Goal: Task Accomplishment & Management: Complete application form

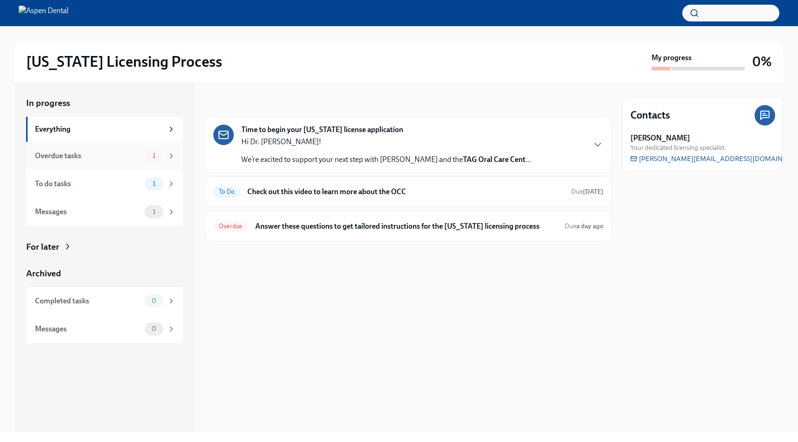
click at [154, 156] on span "1" at bounding box center [154, 155] width 14 height 7
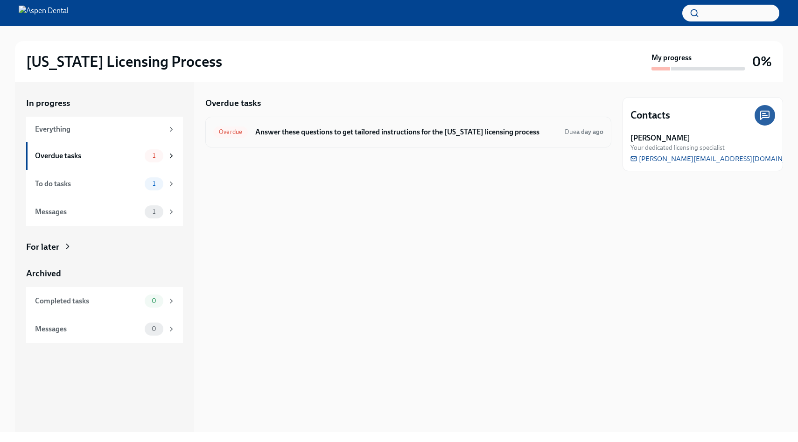
click at [404, 136] on h6 "Answer these questions to get tailored instructions for the [US_STATE] licensin…" at bounding box center [406, 132] width 302 height 10
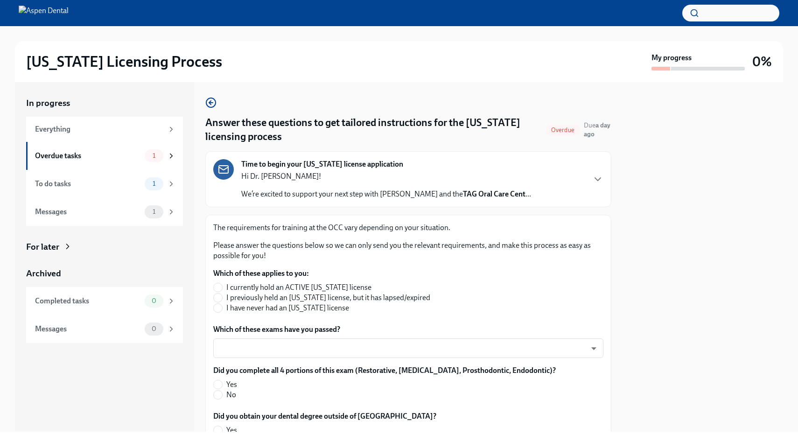
click at [252, 310] on span "I have never had an [US_STATE] license" at bounding box center [287, 308] width 123 height 10
click at [222, 310] on input "I have never had an [US_STATE] license" at bounding box center [218, 308] width 8 height 8
radio input "true"
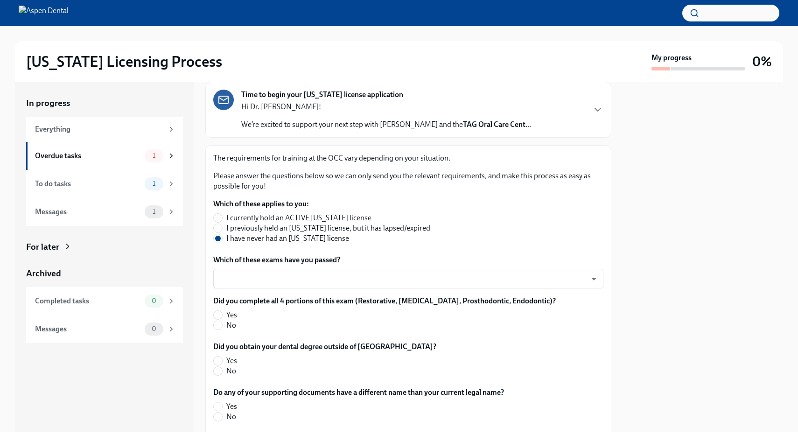
scroll to position [76, 0]
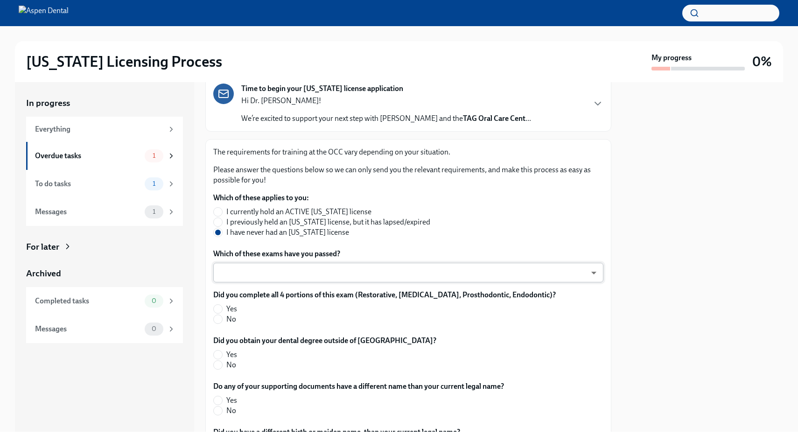
click at [260, 274] on body "[US_STATE] Licensing Process My progress 0% In progress Everything Overdue task…" at bounding box center [399, 221] width 798 height 442
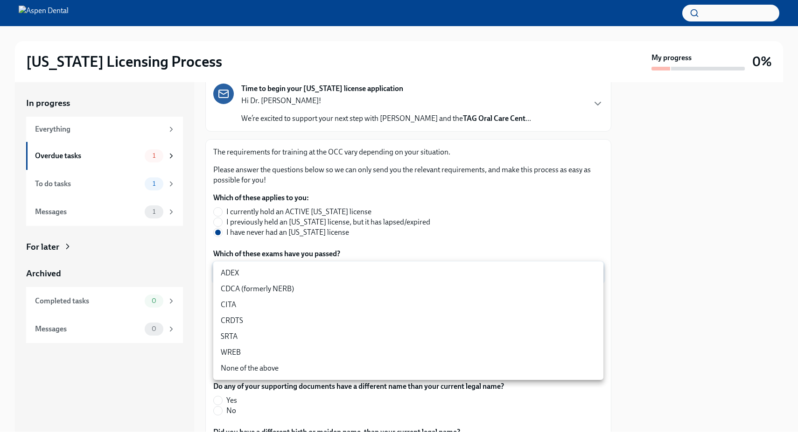
click at [259, 286] on li "CDCA (formerly NERB)" at bounding box center [408, 289] width 390 height 16
type input "nrE-1nMl1"
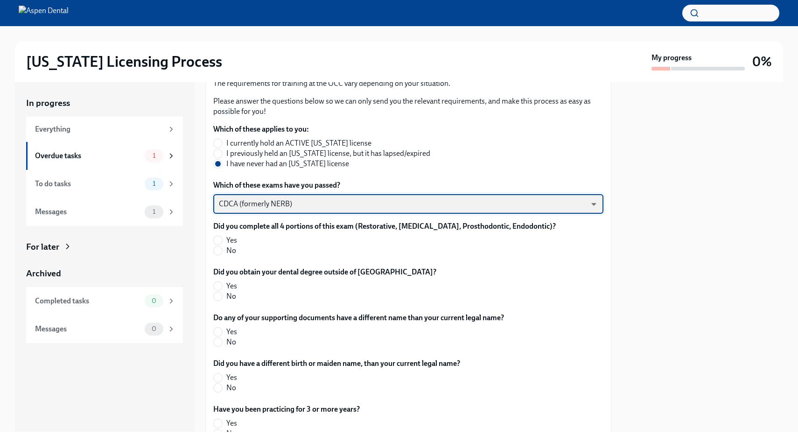
scroll to position [150, 0]
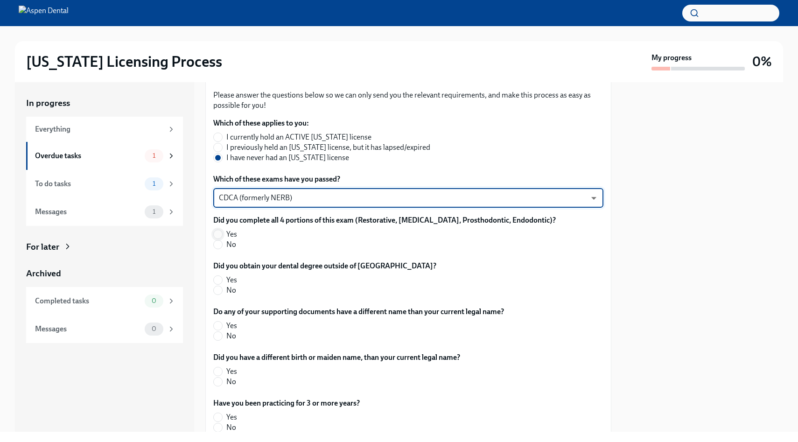
click at [220, 231] on input "Yes" at bounding box center [218, 234] width 8 height 8
radio input "true"
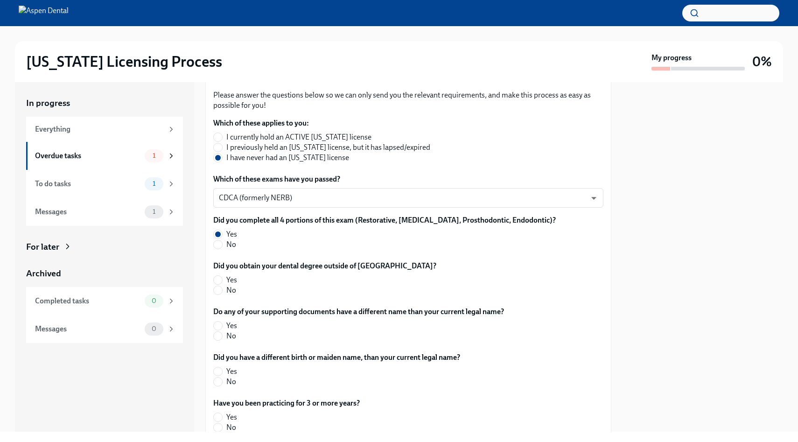
click at [223, 290] on label "No" at bounding box center [321, 290] width 216 height 10
click at [222, 290] on input "No" at bounding box center [218, 290] width 8 height 8
radio input "true"
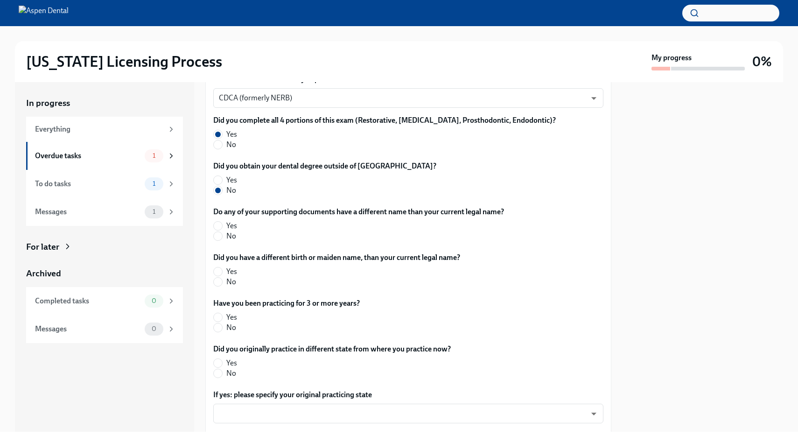
scroll to position [254, 0]
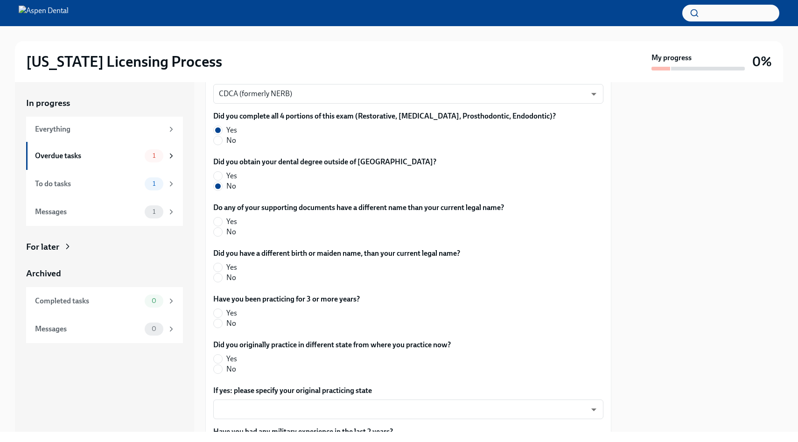
click at [231, 232] on span "No" at bounding box center [231, 232] width 10 height 10
click at [222, 232] on input "No" at bounding box center [218, 232] width 8 height 8
radio input "true"
click at [223, 277] on label "No" at bounding box center [332, 277] width 239 height 10
click at [222, 277] on input "No" at bounding box center [218, 277] width 8 height 8
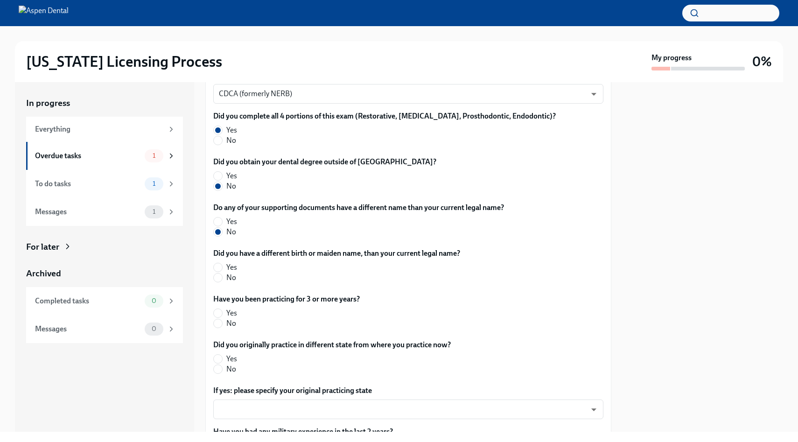
radio input "true"
click at [220, 325] on input "No" at bounding box center [218, 323] width 8 height 8
radio input "true"
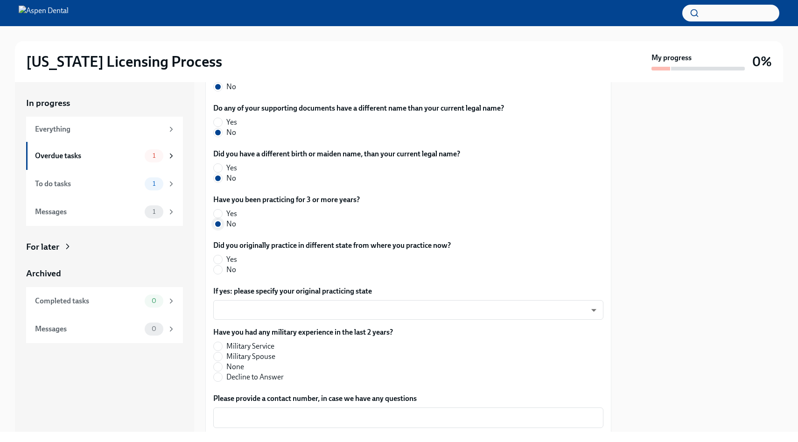
scroll to position [360, 0]
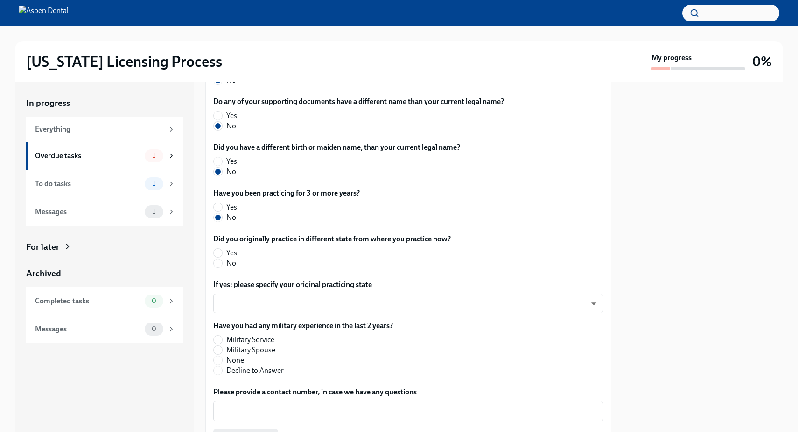
click at [229, 264] on span "No" at bounding box center [231, 263] width 10 height 10
click at [222, 264] on input "No" at bounding box center [218, 263] width 8 height 8
radio input "true"
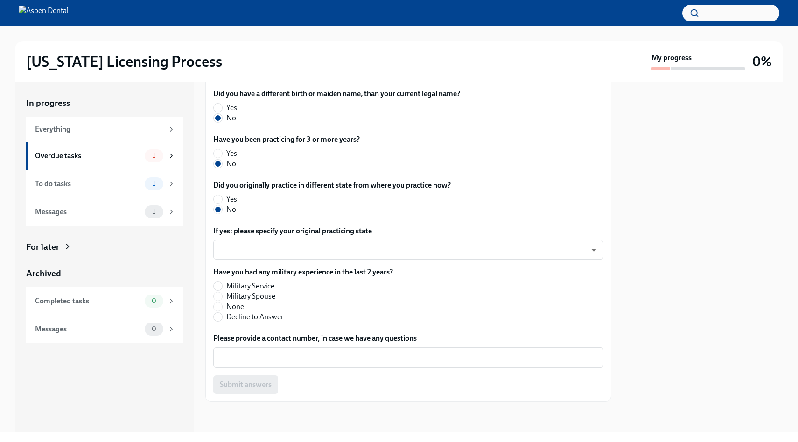
click at [239, 307] on span "None" at bounding box center [235, 306] width 18 height 10
click at [222, 307] on input "None" at bounding box center [218, 306] width 8 height 8
radio input "true"
click at [300, 362] on textarea "Please provide a contact number, in case we have any questions" at bounding box center [408, 357] width 379 height 11
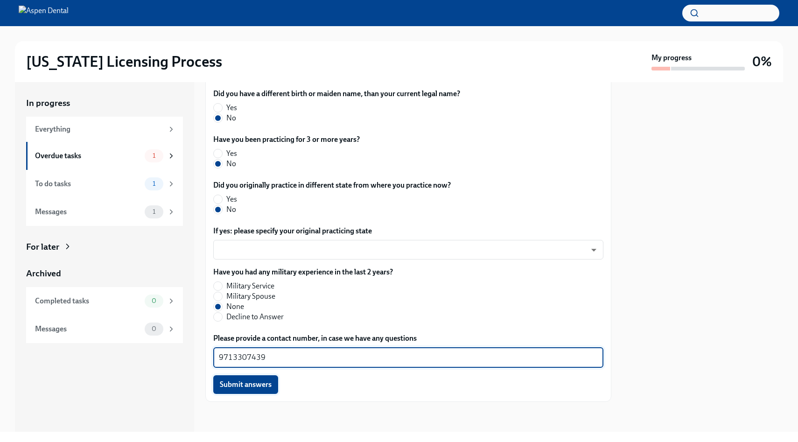
type textarea "9713307439"
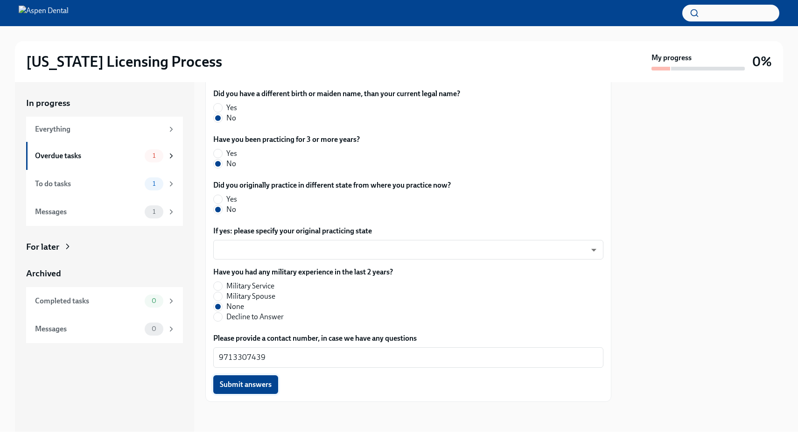
click at [237, 383] on span "Submit answers" at bounding box center [246, 384] width 52 height 9
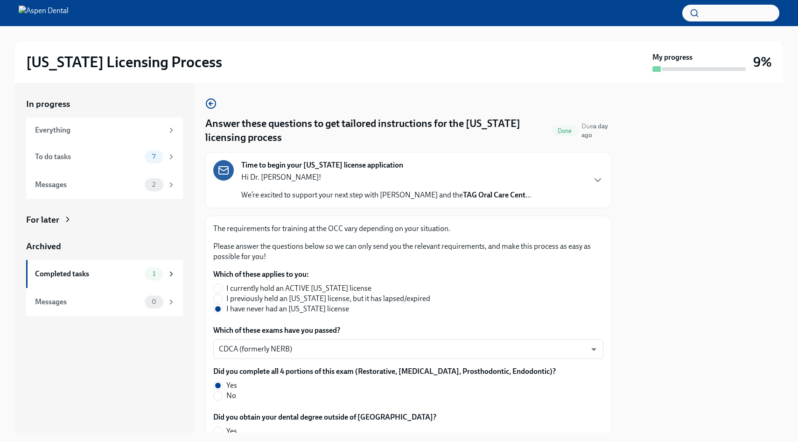
click at [141, 162] on div "To do tasks 7" at bounding box center [105, 156] width 140 height 13
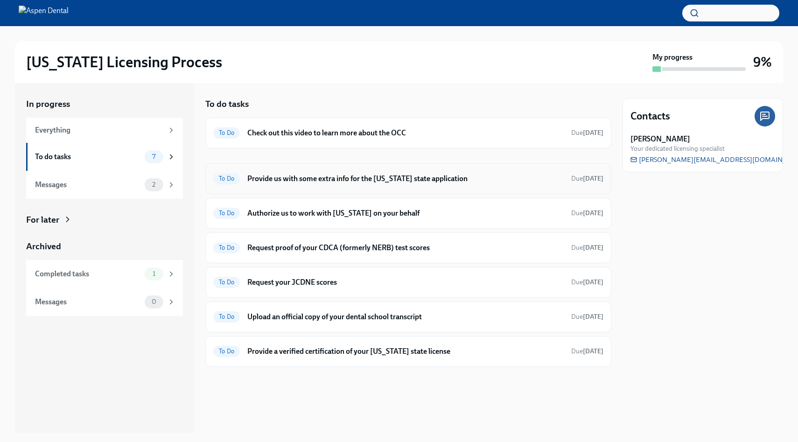
click at [412, 172] on div "To Do Provide us with some extra info for the [US_STATE] state application Due …" at bounding box center [408, 178] width 390 height 15
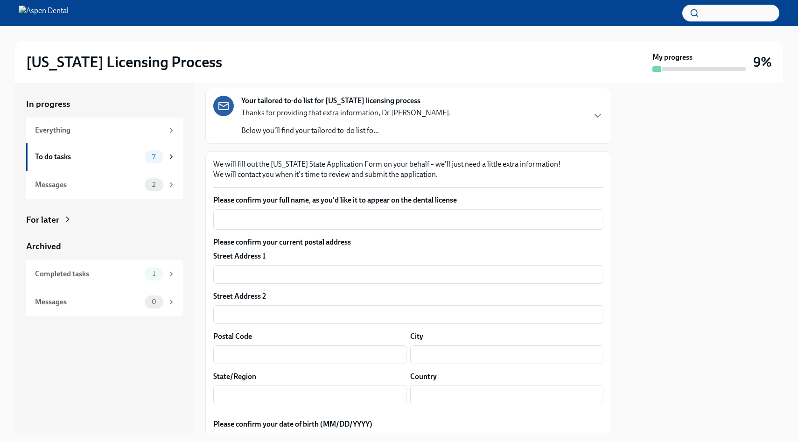
scroll to position [52, 0]
click at [352, 214] on textarea "Please confirm your full name, as you'd like it to appear on the dental license" at bounding box center [408, 217] width 379 height 11
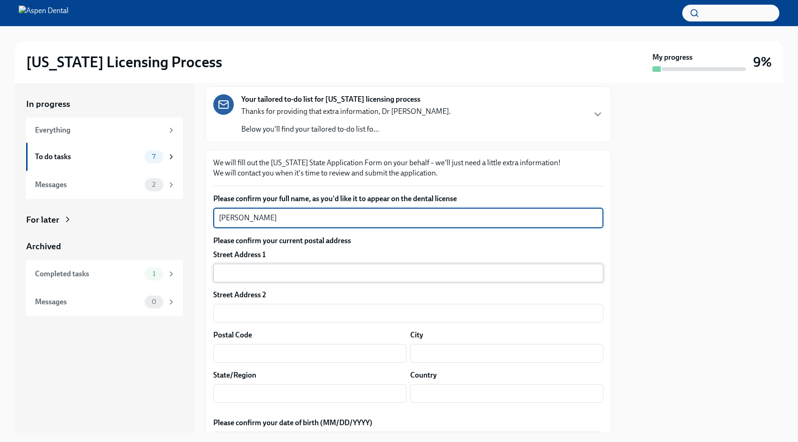
type textarea "[PERSON_NAME]"
click at [313, 271] on input "text" at bounding box center [408, 273] width 390 height 19
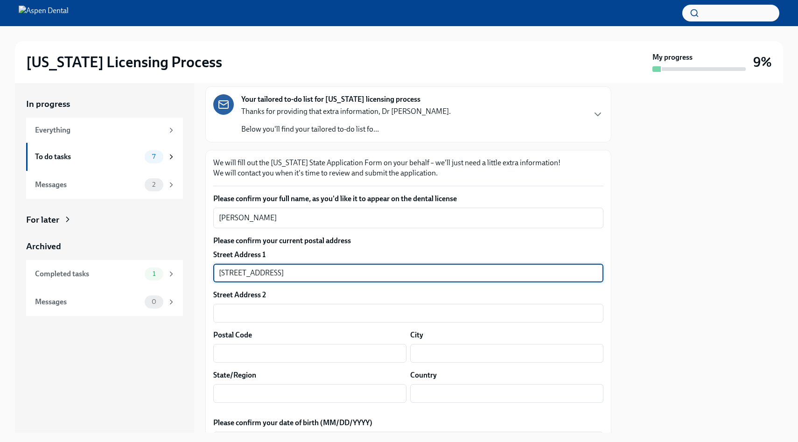
scroll to position [98, 0]
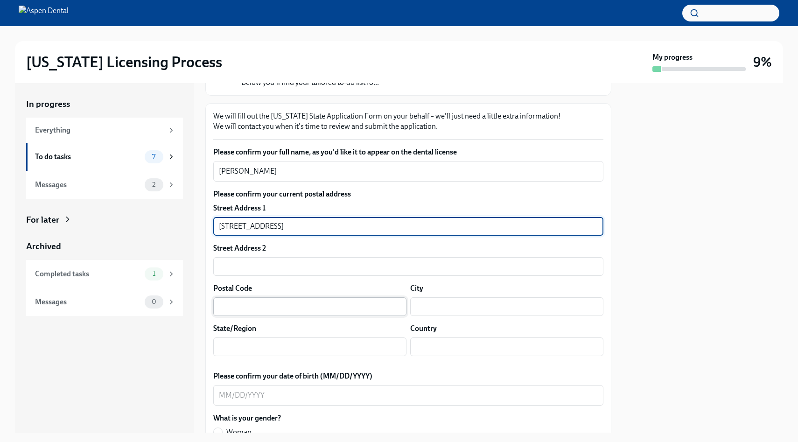
type input "[STREET_ADDRESS]"
click at [323, 306] on input "text" at bounding box center [309, 306] width 193 height 19
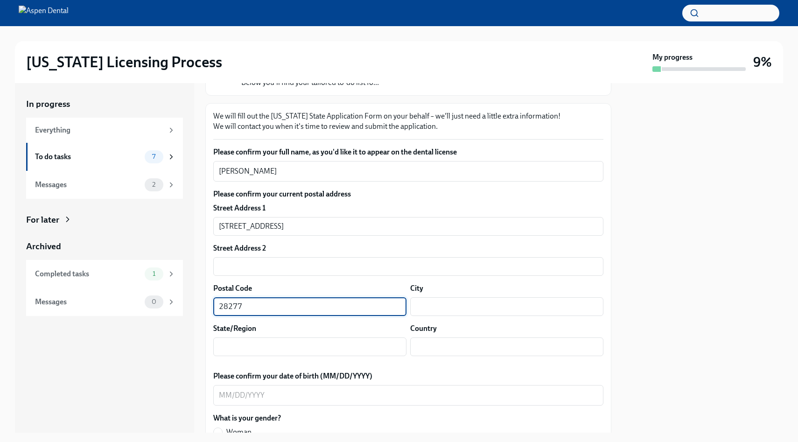
type input "28277"
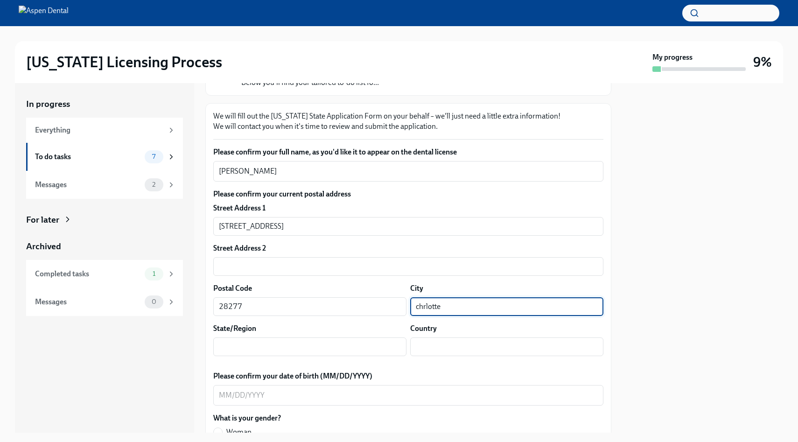
click at [422, 307] on input "chrlotte" at bounding box center [506, 306] width 193 height 19
type input "charlotte"
click at [333, 347] on input "text" at bounding box center [309, 346] width 193 height 19
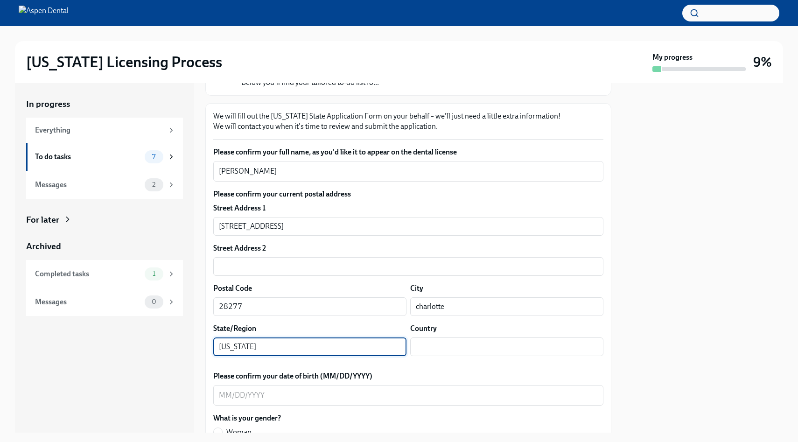
type input "[US_STATE]"
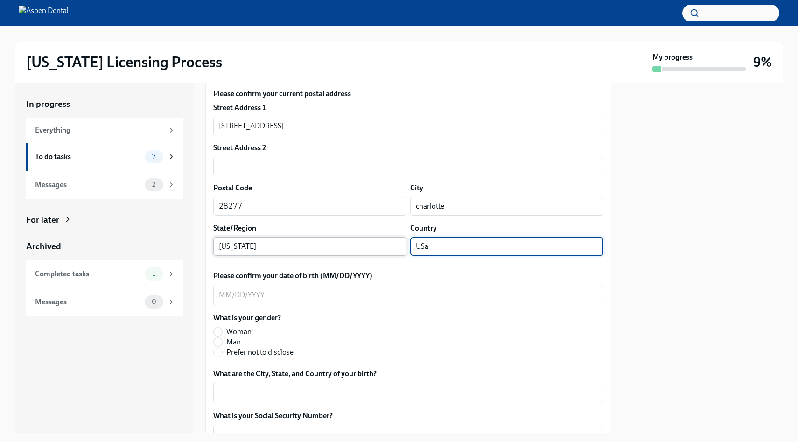
scroll to position [199, 0]
type input "[GEOGRAPHIC_DATA]"
click at [305, 296] on textarea "Please confirm your date of birth (MM/DD/YYYY)" at bounding box center [408, 294] width 379 height 11
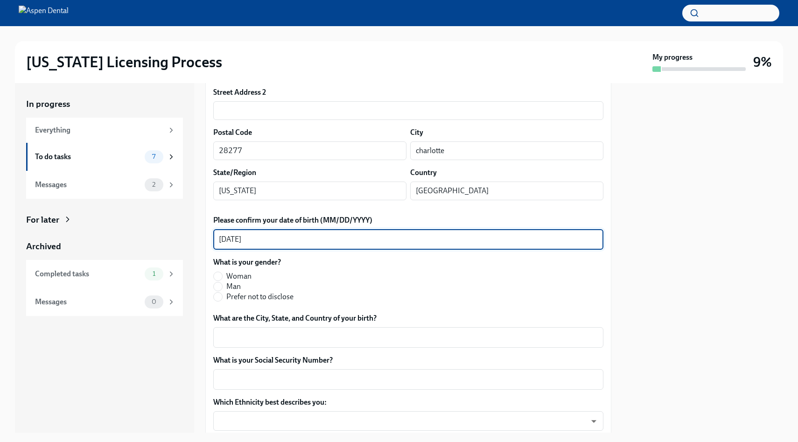
scroll to position [255, 0]
type textarea "[DATE]"
click at [230, 276] on span "Woman" at bounding box center [238, 276] width 25 height 10
click at [222, 276] on input "Woman" at bounding box center [218, 276] width 8 height 8
radio input "true"
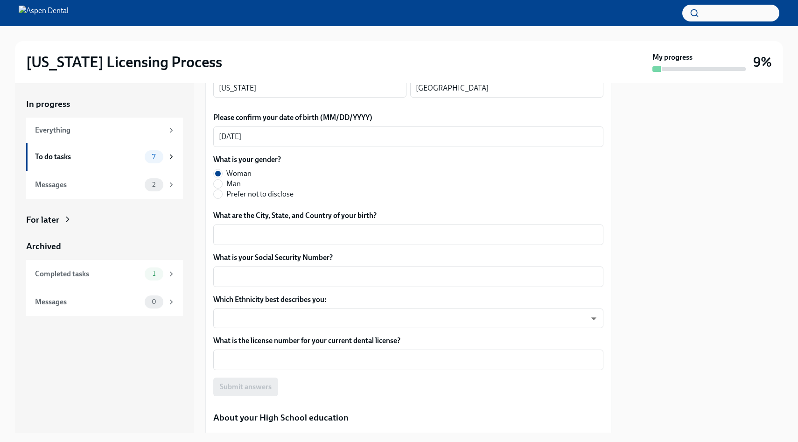
scroll to position [357, 0]
click at [306, 232] on textarea "What are the City, State, and Country of your birth?" at bounding box center [408, 234] width 379 height 11
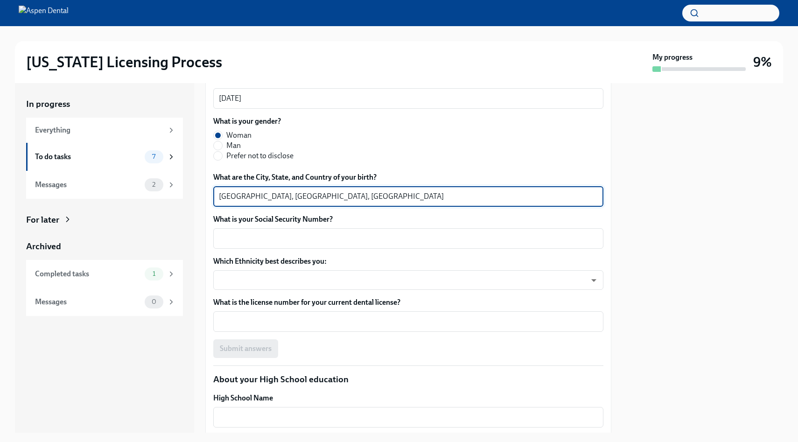
scroll to position [403, 0]
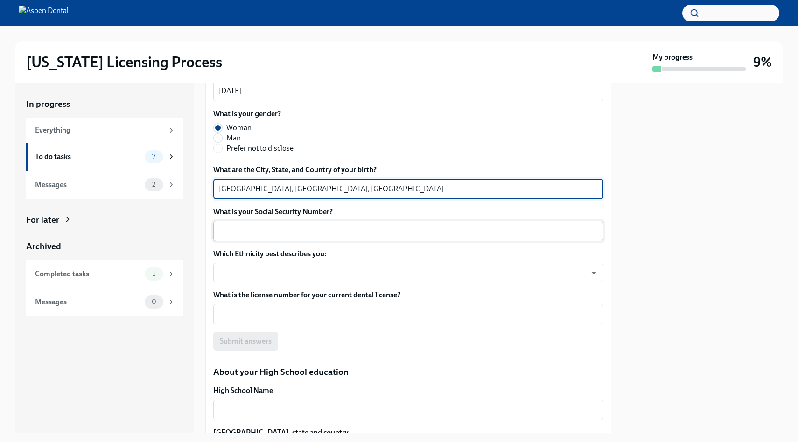
type textarea "[GEOGRAPHIC_DATA], [GEOGRAPHIC_DATA], [GEOGRAPHIC_DATA]"
click at [278, 235] on textarea "What is your Social Security Number?" at bounding box center [408, 230] width 379 height 11
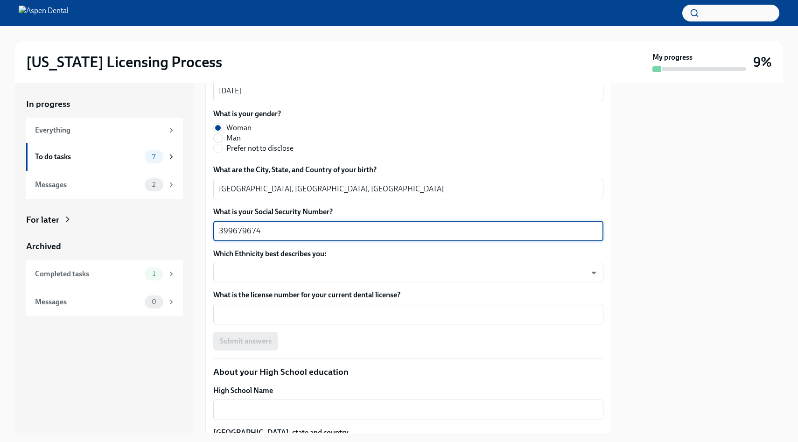
scroll to position [417, 0]
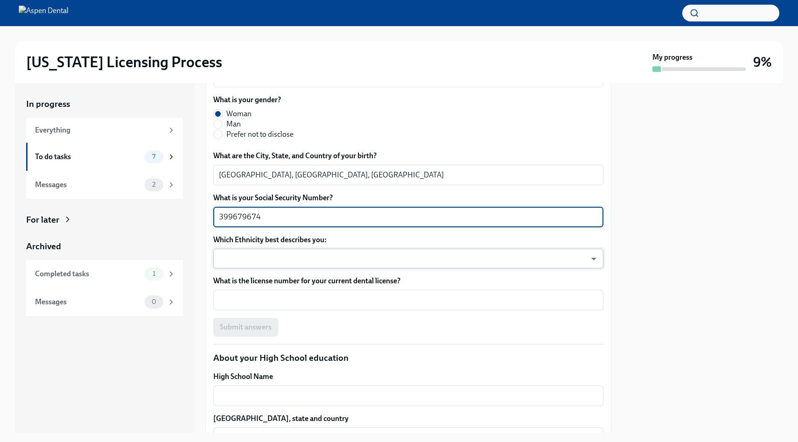
type textarea "399679674"
click at [240, 258] on body "[US_STATE] Licensing Process My progress 9% In progress Everything To do tasks …" at bounding box center [399, 221] width 798 height 442
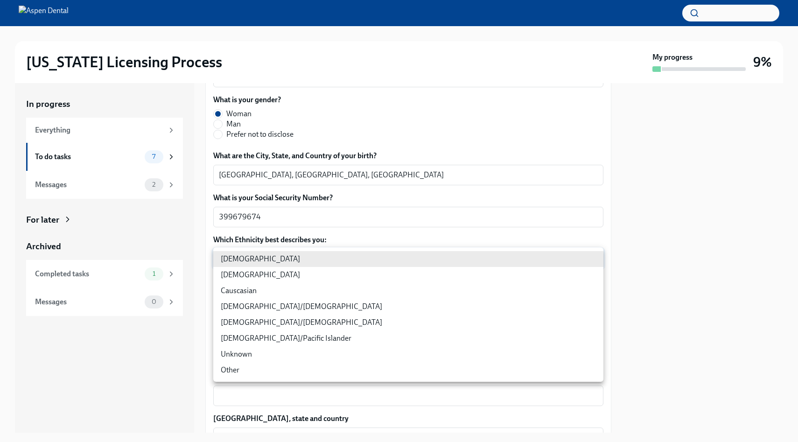
click at [252, 272] on li "[DEMOGRAPHIC_DATA]" at bounding box center [408, 275] width 390 height 16
type input "930Z9RFkx"
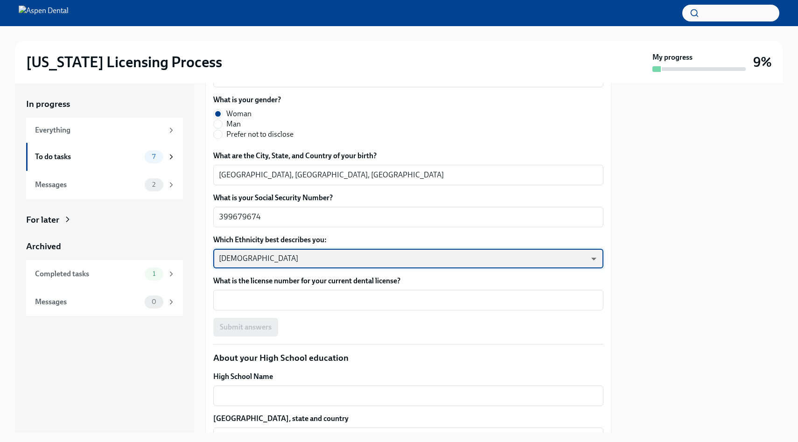
scroll to position [490, 0]
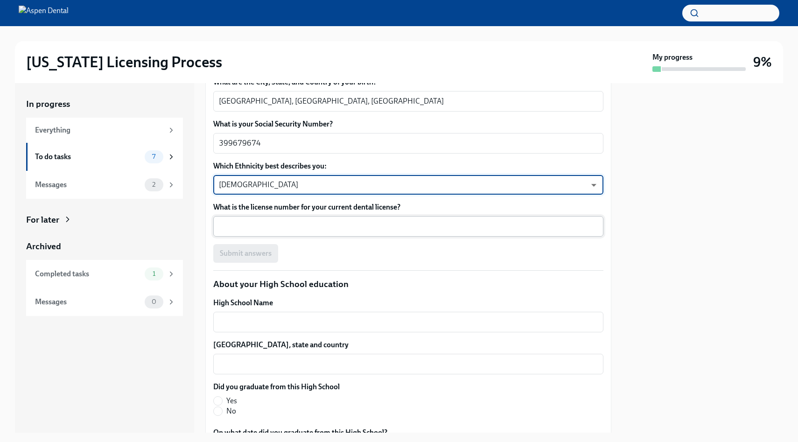
click at [307, 228] on textarea "What is the license number for your current dental license?" at bounding box center [408, 226] width 379 height 11
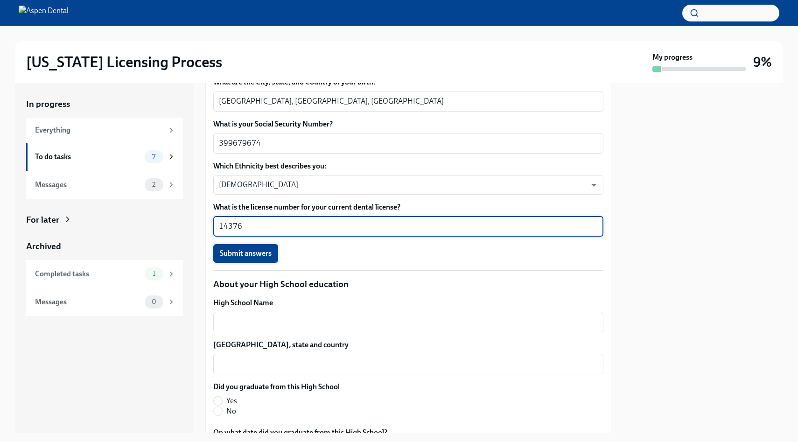
type textarea "14376"
click at [264, 254] on span "Submit answers" at bounding box center [246, 253] width 52 height 9
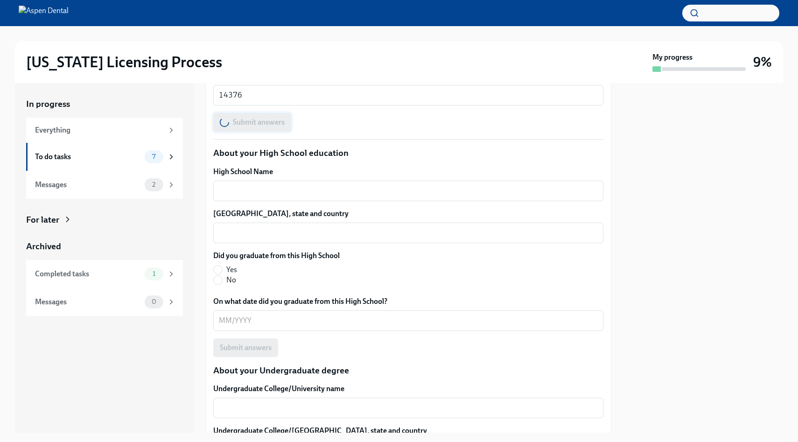
scroll to position [623, 0]
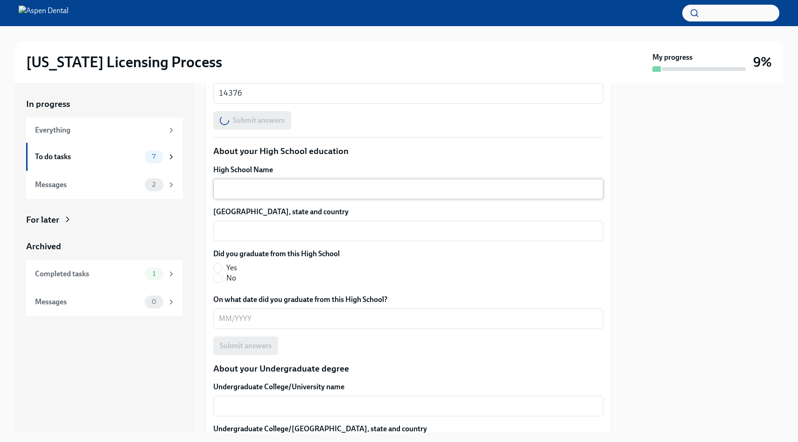
click at [251, 191] on textarea "High School Name" at bounding box center [408, 188] width 379 height 11
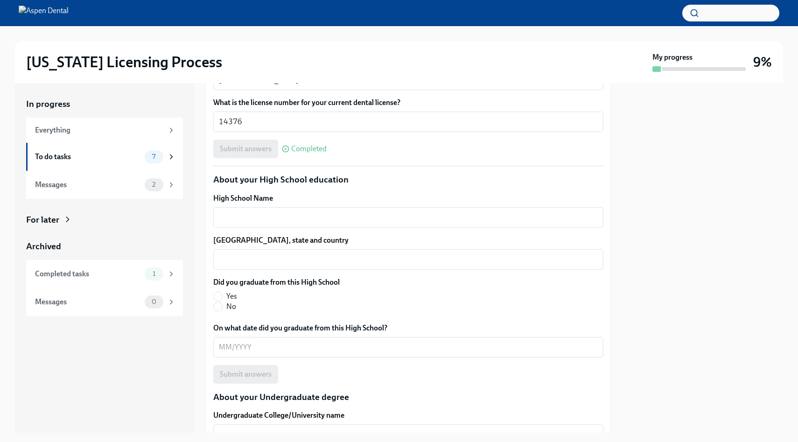
scroll to position [596, 0]
click at [259, 219] on textarea "High School Name" at bounding box center [408, 216] width 379 height 11
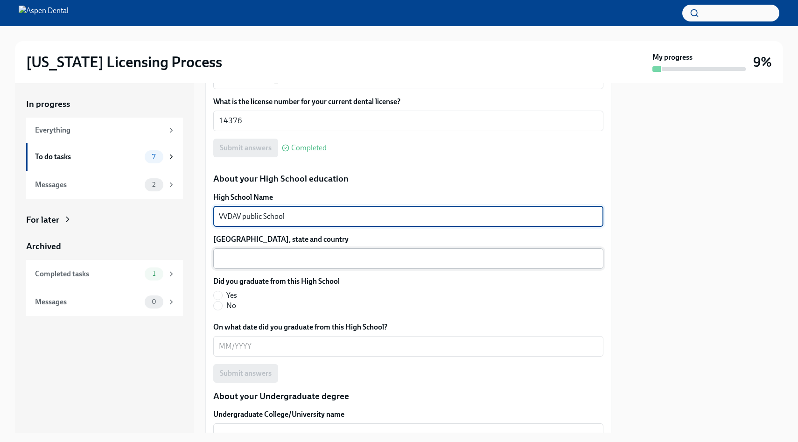
type textarea "VVDAV public School"
click at [281, 254] on textarea "[GEOGRAPHIC_DATA], state and country" at bounding box center [408, 258] width 379 height 11
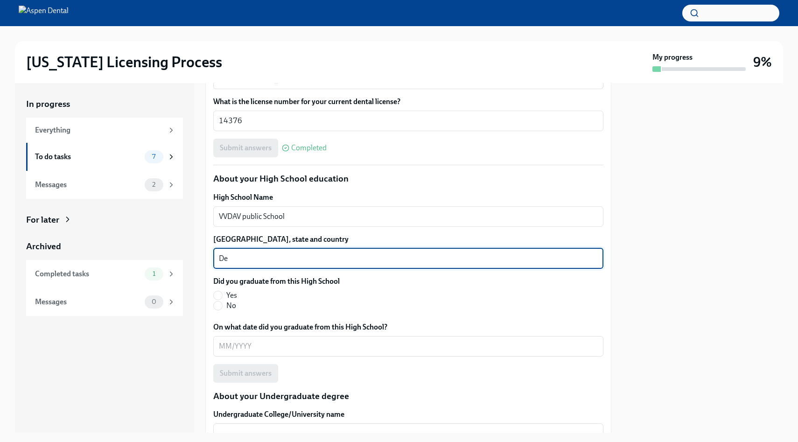
type textarea "D"
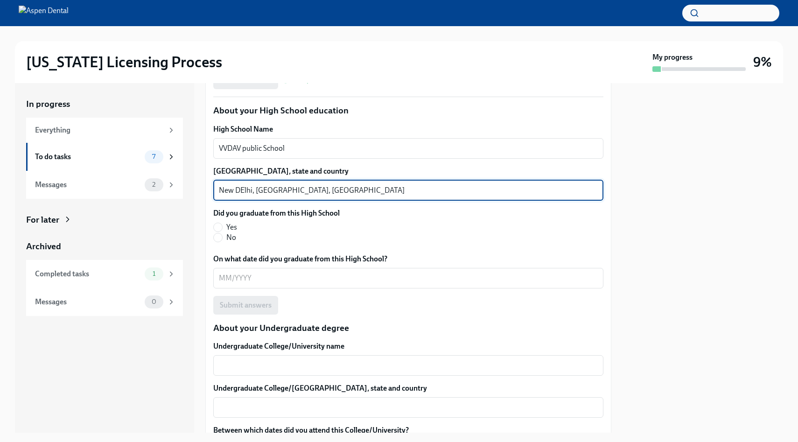
scroll to position [664, 0]
type textarea "New DElhi, [GEOGRAPHIC_DATA], [GEOGRAPHIC_DATA]"
click at [225, 227] on label "Yes" at bounding box center [272, 227] width 119 height 10
click at [222, 227] on input "Yes" at bounding box center [218, 227] width 8 height 8
radio input "true"
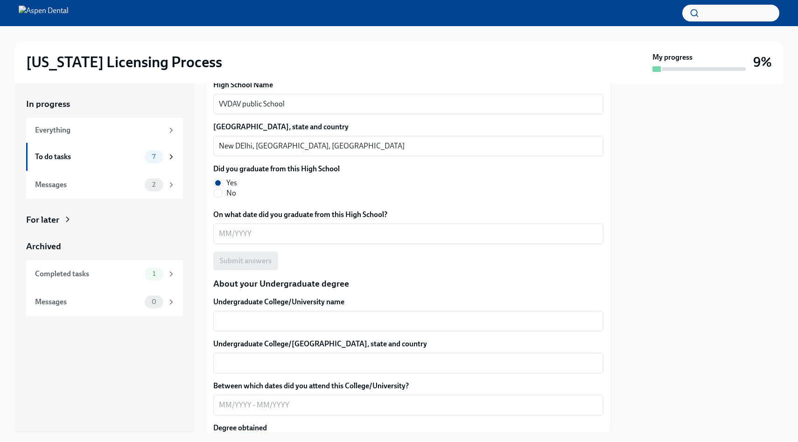
scroll to position [720, 0]
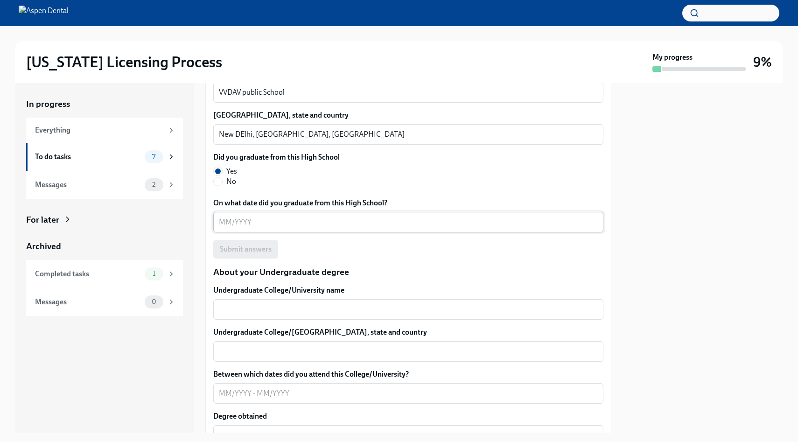
click at [254, 228] on div "x ​" at bounding box center [408, 222] width 390 height 21
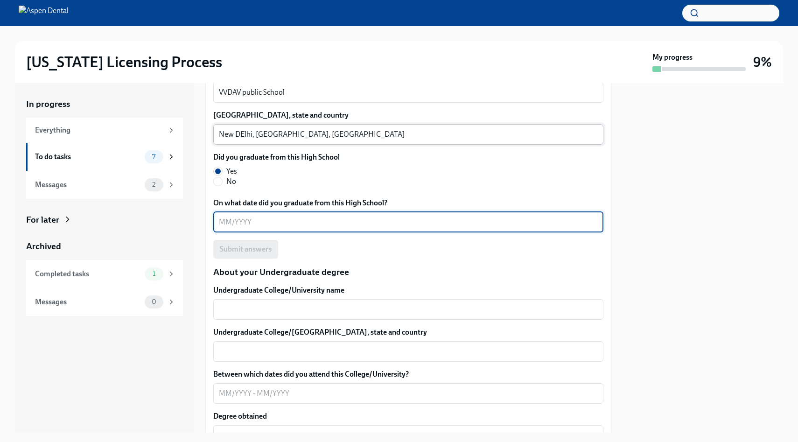
click at [244, 133] on textarea "New DElhi, [GEOGRAPHIC_DATA], [GEOGRAPHIC_DATA]" at bounding box center [408, 134] width 379 height 11
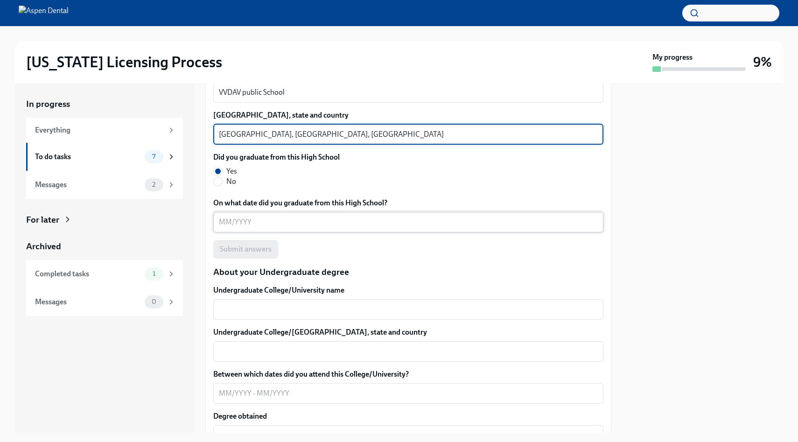
type textarea "[GEOGRAPHIC_DATA], [GEOGRAPHIC_DATA], [GEOGRAPHIC_DATA]"
click at [261, 218] on textarea "On what date did you graduate from this High School?" at bounding box center [408, 221] width 379 height 11
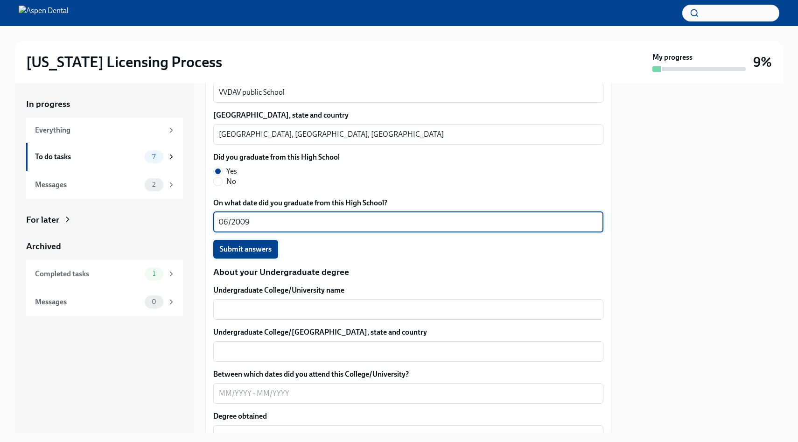
type textarea "06/2009"
click at [260, 250] on span "Submit answers" at bounding box center [246, 248] width 52 height 9
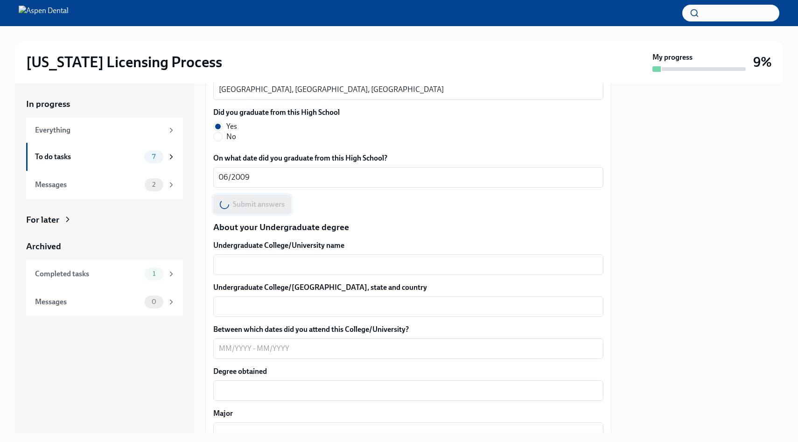
scroll to position [774, 0]
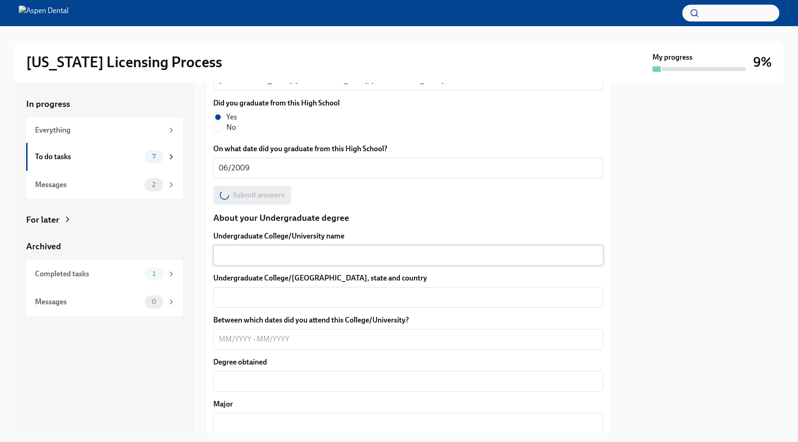
click at [271, 256] on textarea "Undergraduate College/University name" at bounding box center [408, 255] width 379 height 11
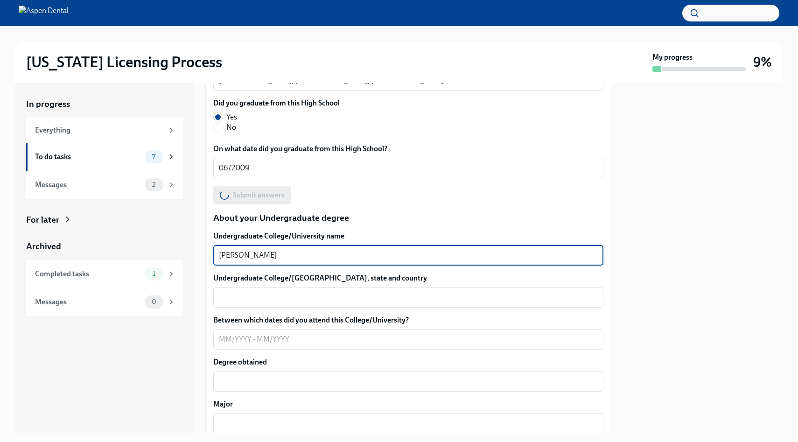
type textarea "[PERSON_NAME]"
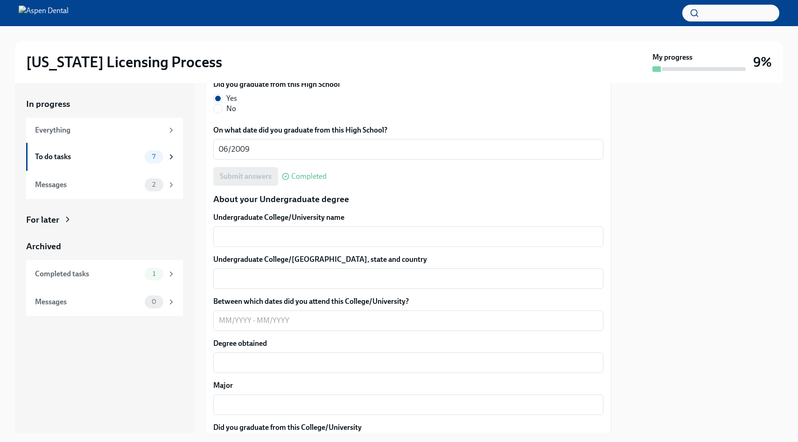
scroll to position [812, 0]
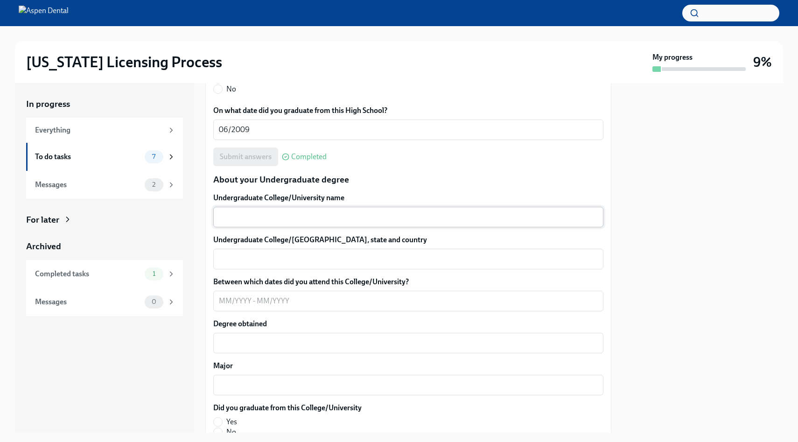
click at [225, 221] on textarea "Undergraduate College/University name" at bounding box center [408, 216] width 379 height 11
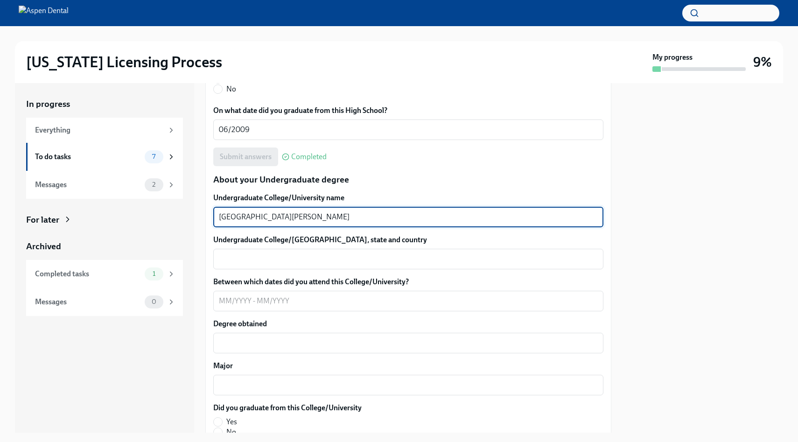
scroll to position [840, 0]
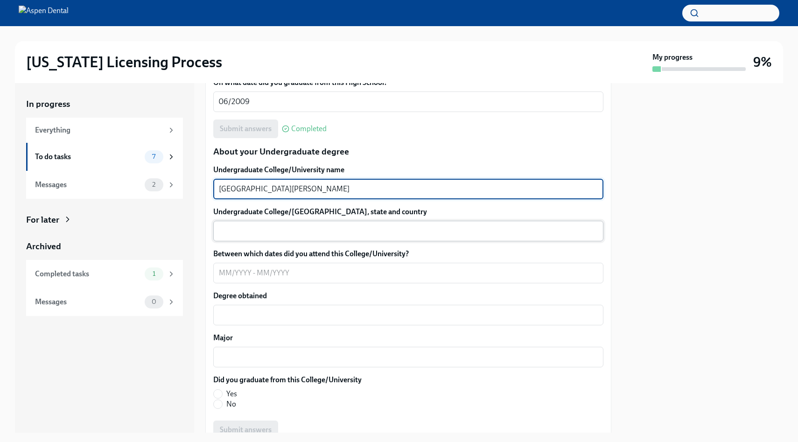
type textarea "[GEOGRAPHIC_DATA][PERSON_NAME]"
click at [294, 237] on textarea "Undergraduate College/[GEOGRAPHIC_DATA], state and country" at bounding box center [408, 230] width 379 height 11
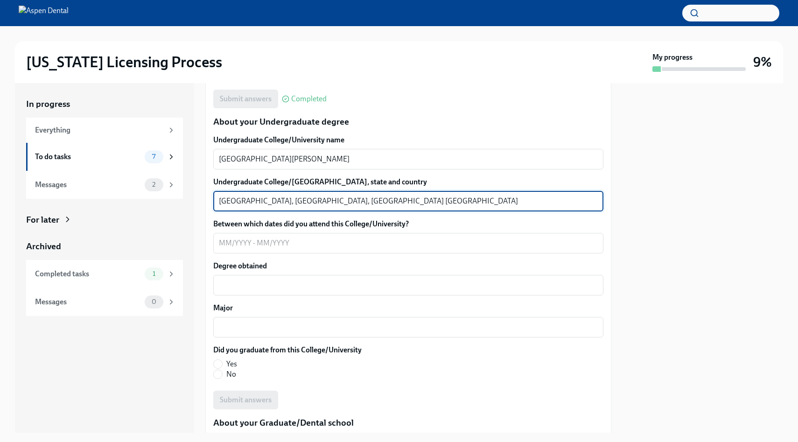
scroll to position [871, 0]
type textarea "[GEOGRAPHIC_DATA], [GEOGRAPHIC_DATA], [GEOGRAPHIC_DATA] [GEOGRAPHIC_DATA]"
click at [308, 244] on textarea "Between which dates did you attend this College/University?" at bounding box center [408, 242] width 379 height 11
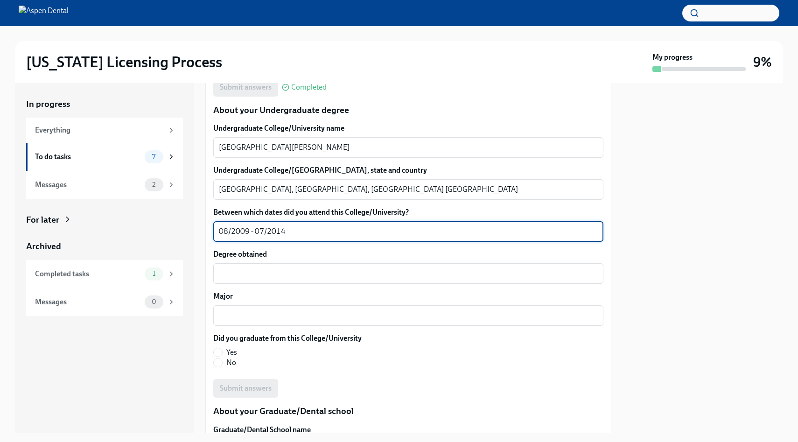
scroll to position [883, 0]
type textarea "08/2009 - 07/2014"
click at [280, 268] on textarea "Degree obtained" at bounding box center [408, 271] width 379 height 11
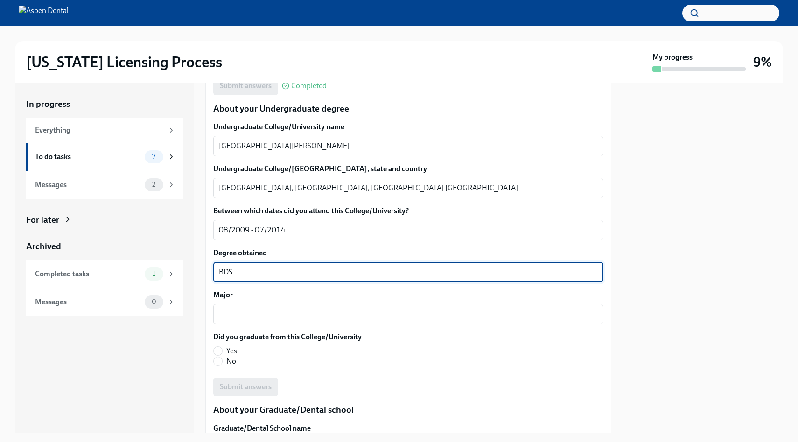
scroll to position [905, 0]
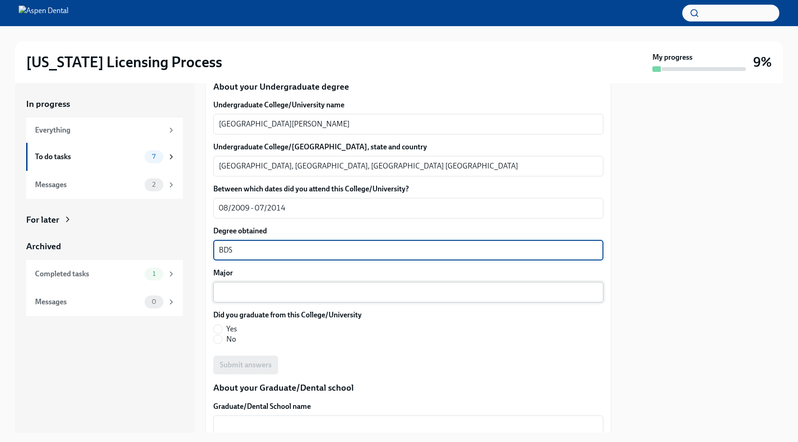
type textarea "BDS"
click at [258, 292] on textarea "Major" at bounding box center [408, 291] width 379 height 11
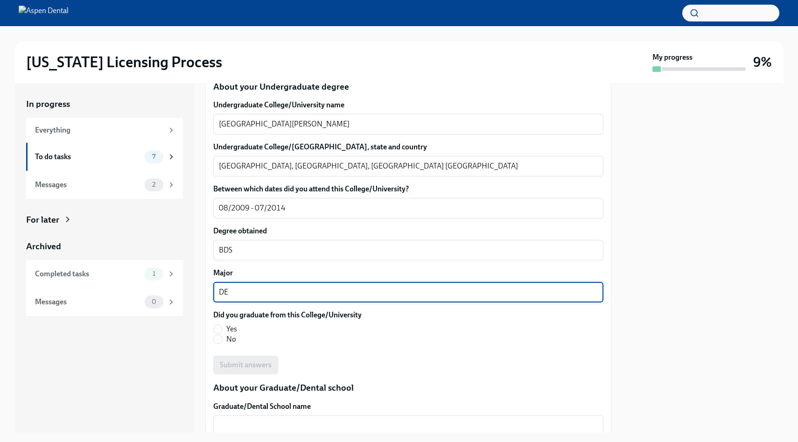
type textarea "D"
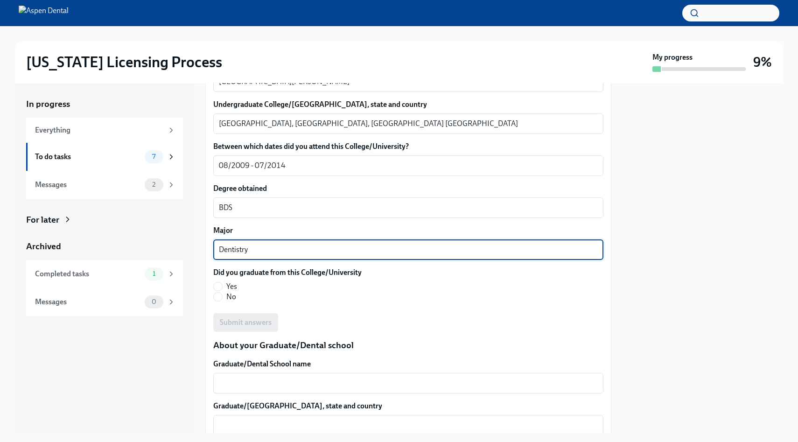
scroll to position [957, 0]
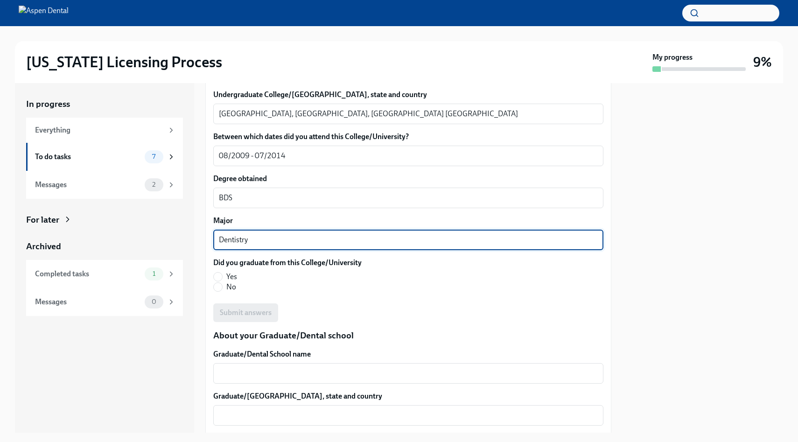
type textarea "Dentistry"
click at [455, 286] on div "Did you graduate from this College/University Yes No" at bounding box center [408, 275] width 390 height 35
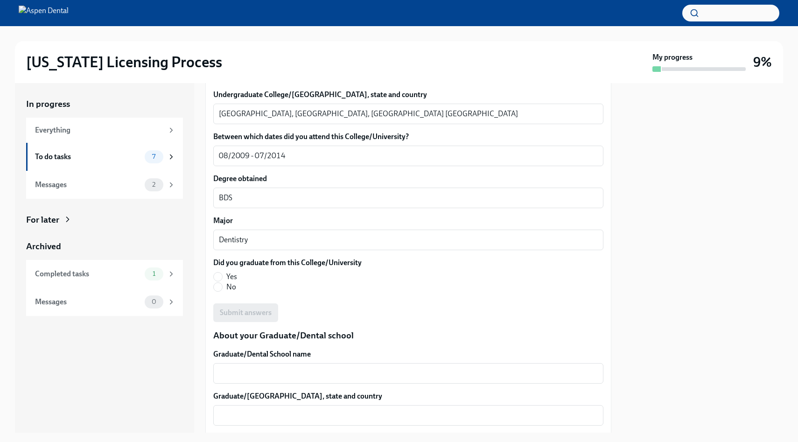
click at [230, 277] on span "Yes" at bounding box center [231, 277] width 11 height 10
click at [222, 277] on input "Yes" at bounding box center [218, 276] width 8 height 8
radio input "true"
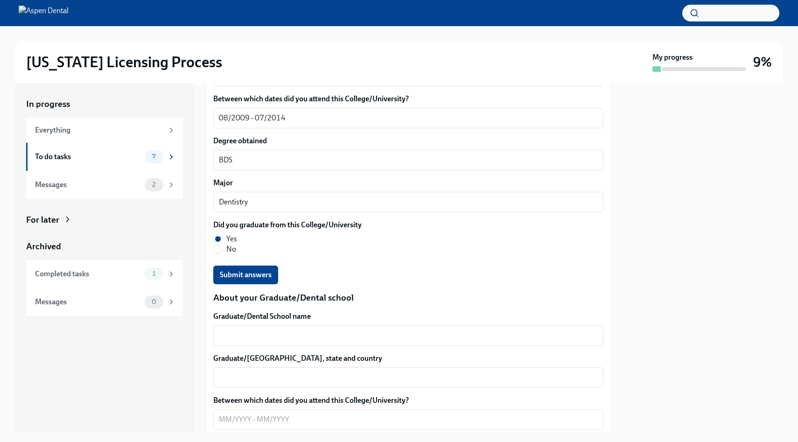
scroll to position [1022, 0]
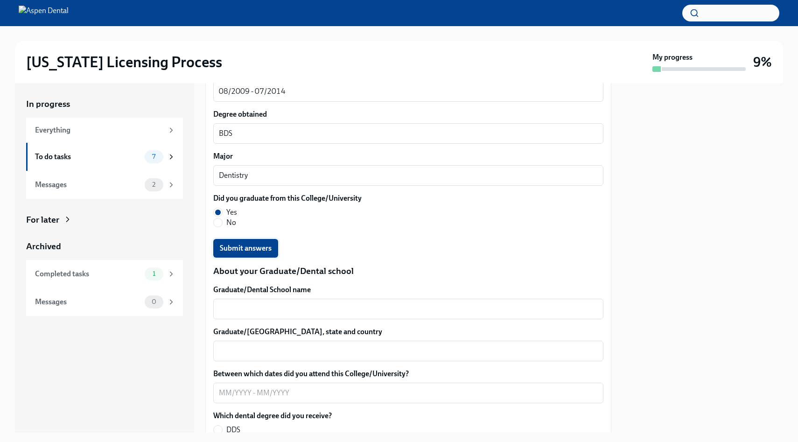
click at [256, 252] on span "Submit answers" at bounding box center [246, 248] width 52 height 9
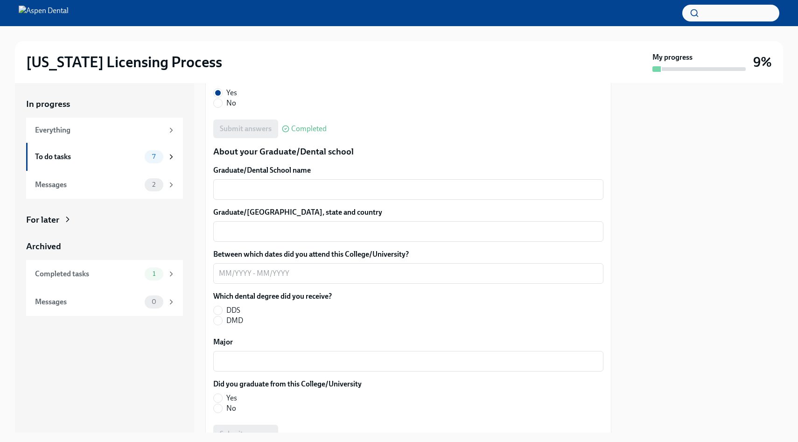
scroll to position [1148, 0]
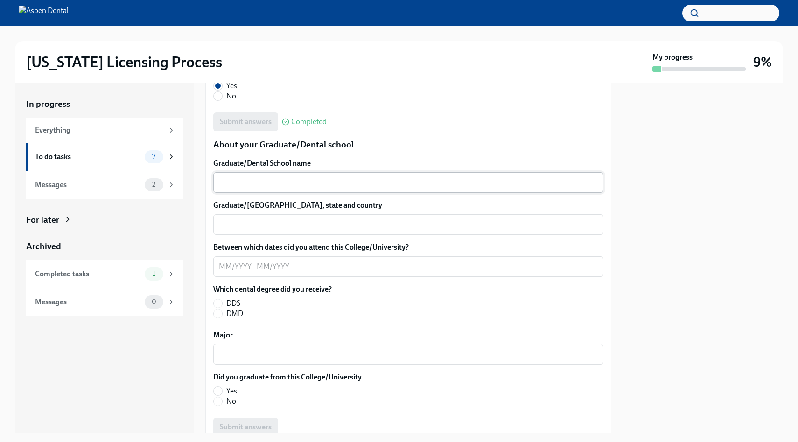
click at [286, 187] on textarea "Graduate/Dental School name" at bounding box center [408, 182] width 379 height 11
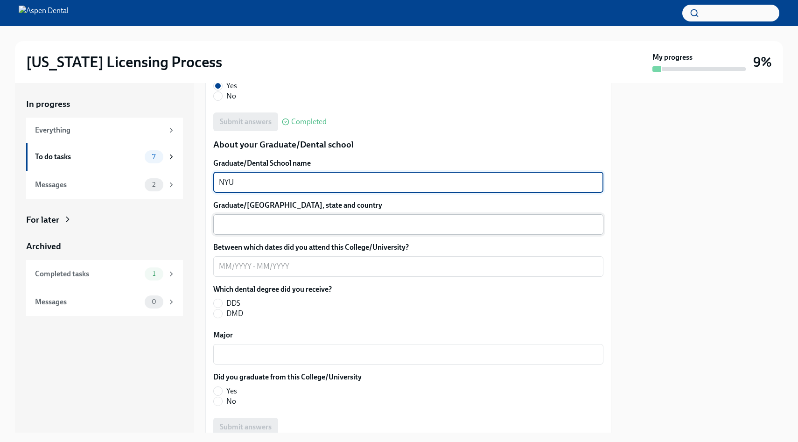
type textarea "NYU"
click at [301, 228] on textarea "Graduate/[GEOGRAPHIC_DATA], state and country" at bounding box center [408, 224] width 379 height 11
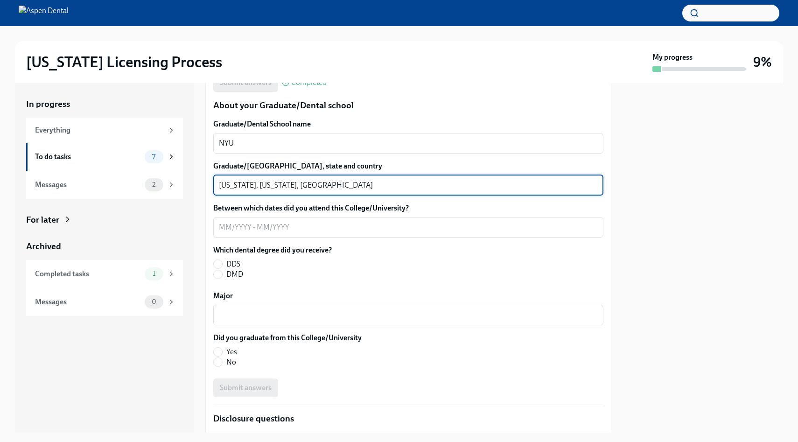
scroll to position [1205, 0]
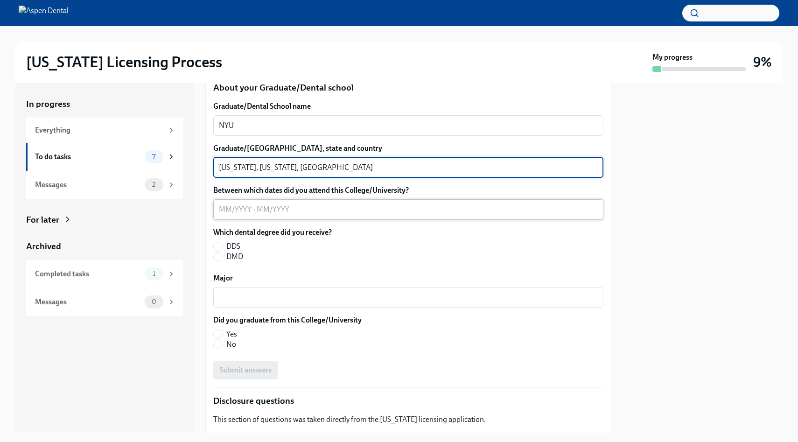
type textarea "[US_STATE], [US_STATE], [GEOGRAPHIC_DATA]"
click at [298, 209] on textarea "Between which dates did you attend this College/University?" at bounding box center [408, 209] width 379 height 11
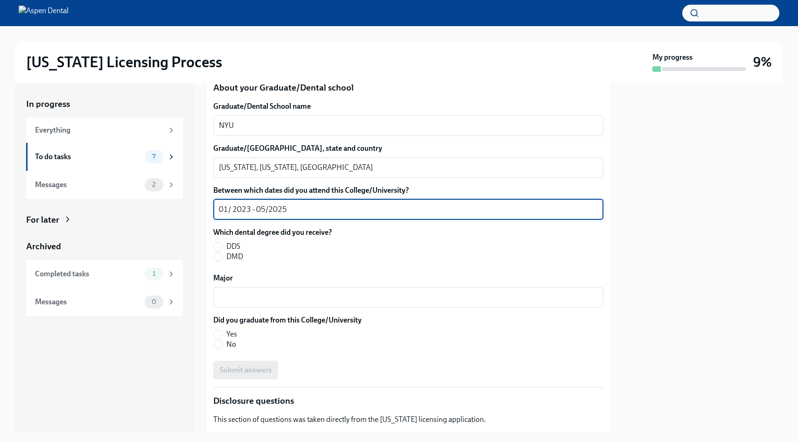
scroll to position [1218, 0]
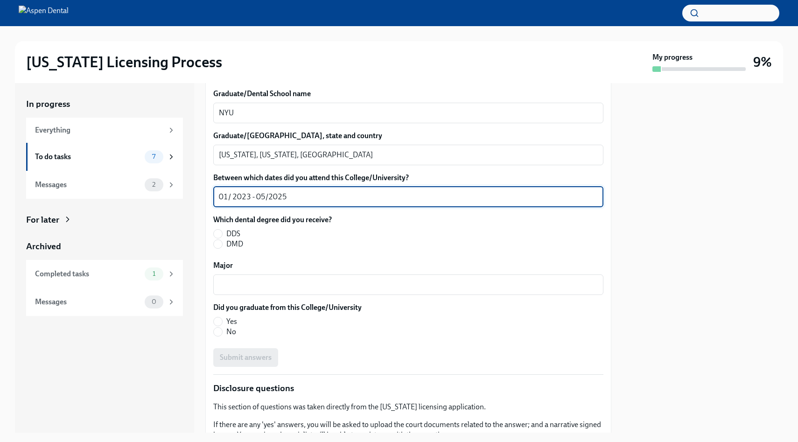
type textarea "01/ 2023 - 05/2025"
click at [232, 231] on span "DDS" at bounding box center [233, 234] width 14 height 10
click at [222, 231] on input "DDS" at bounding box center [218, 234] width 8 height 8
radio input "true"
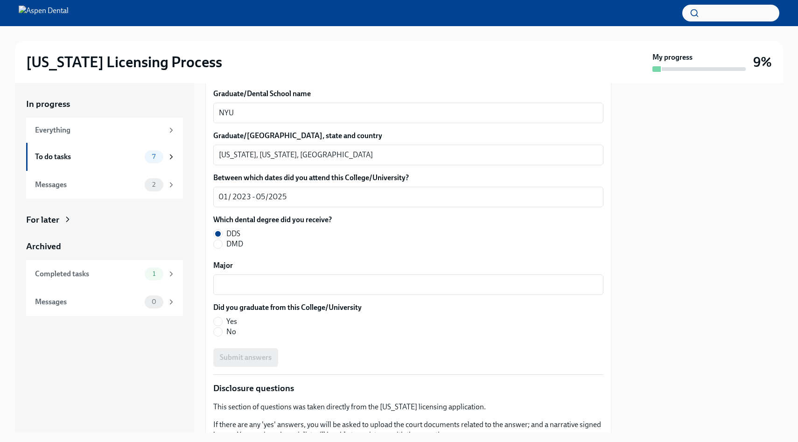
scroll to position [1254, 0]
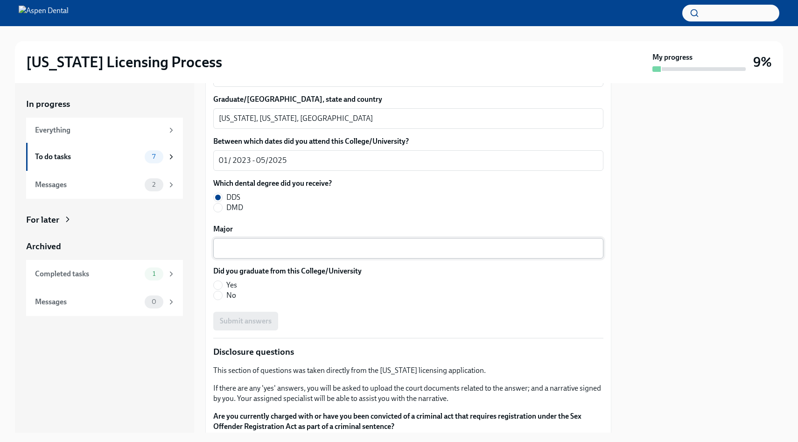
click at [244, 243] on textarea "Major" at bounding box center [408, 248] width 379 height 11
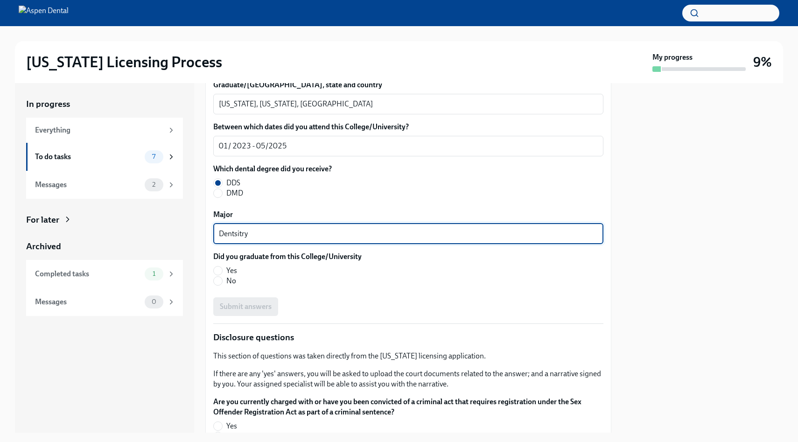
scroll to position [1273, 0]
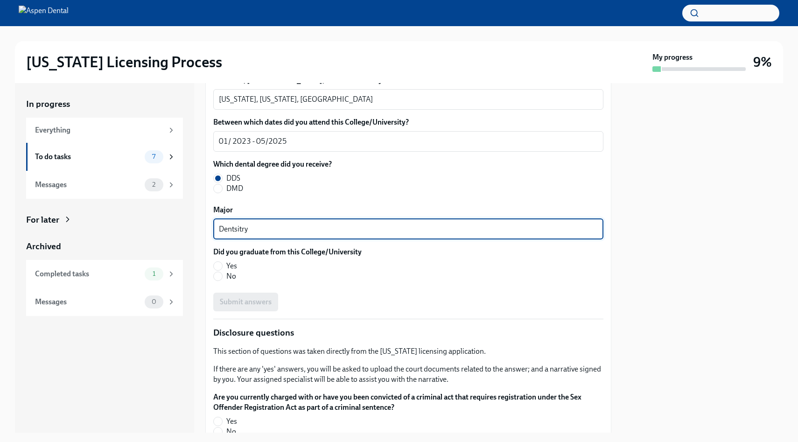
click at [240, 230] on textarea "Dentsitry" at bounding box center [408, 228] width 379 height 11
type textarea "Dentistry"
click at [234, 264] on span "Yes" at bounding box center [231, 266] width 11 height 10
click at [222, 264] on input "Yes" at bounding box center [218, 266] width 8 height 8
radio input "true"
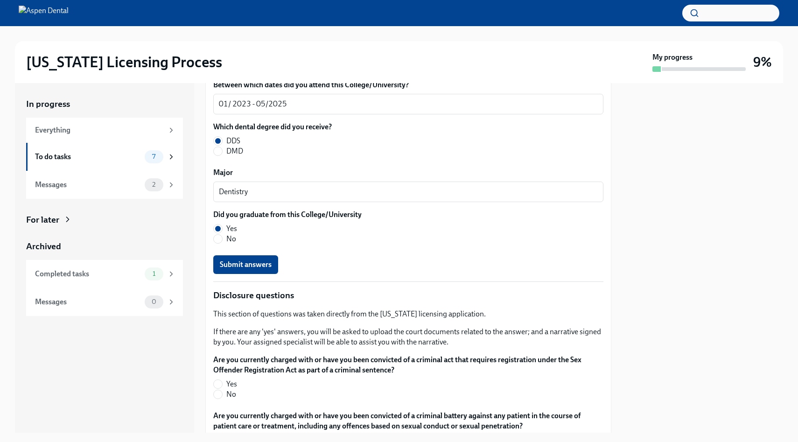
scroll to position [1320, 0]
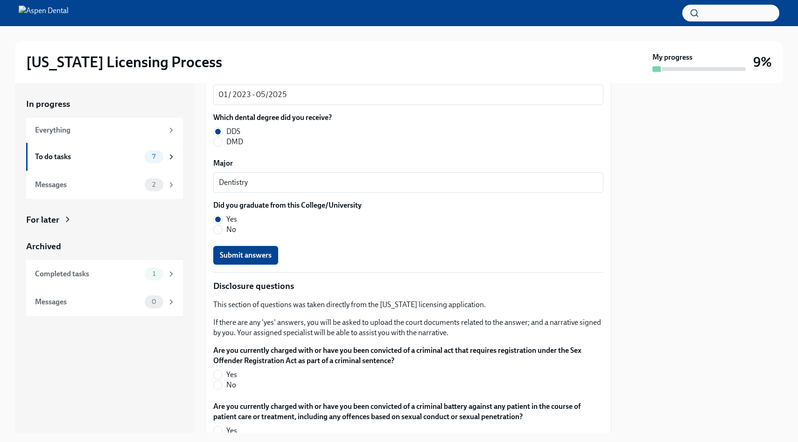
click at [257, 257] on span "Submit answers" at bounding box center [246, 255] width 52 height 9
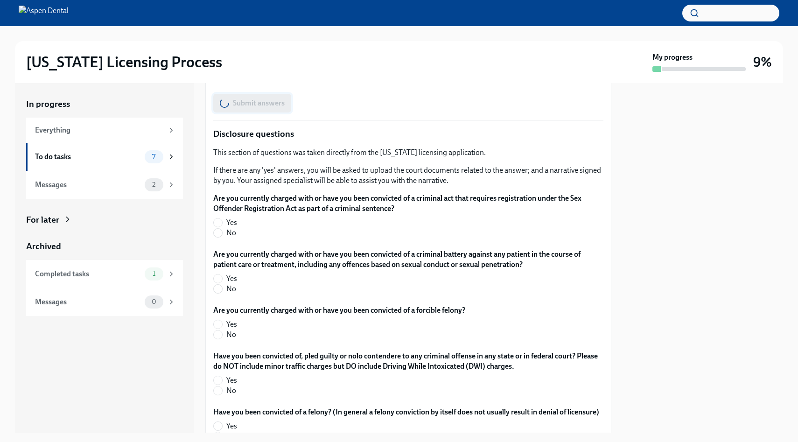
scroll to position [1477, 0]
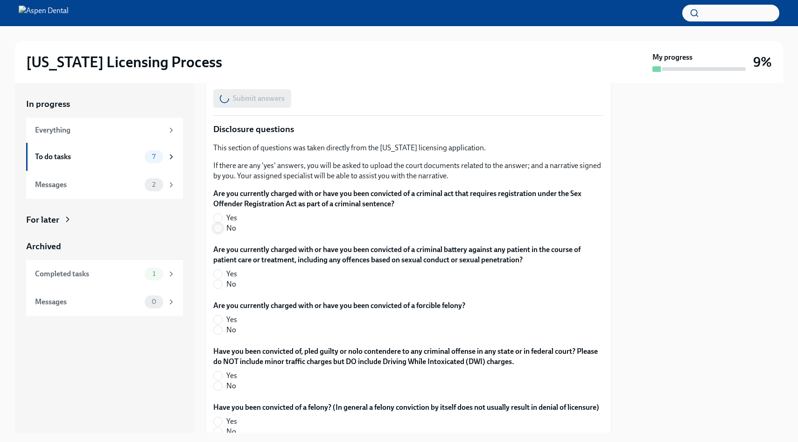
click at [218, 229] on input "No" at bounding box center [218, 228] width 8 height 8
radio input "true"
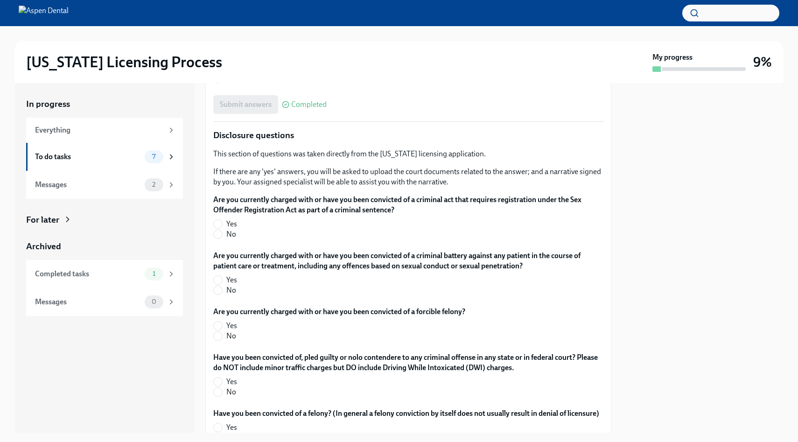
scroll to position [1460, 0]
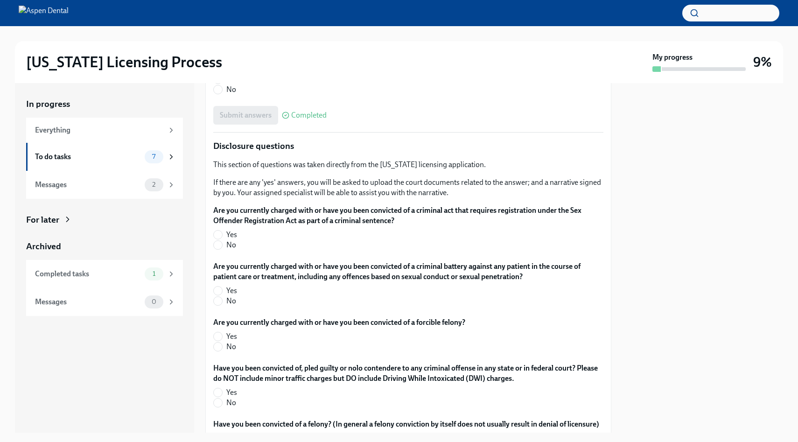
click at [227, 244] on span "No" at bounding box center [231, 245] width 10 height 10
click at [222, 244] on input "No" at bounding box center [218, 245] width 8 height 8
radio input "true"
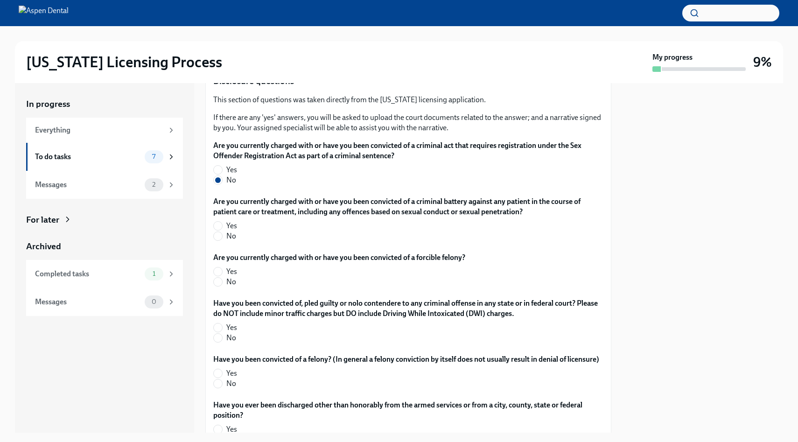
scroll to position [1525, 0]
click at [224, 243] on div "Are you currently charged with or have you been convicted of a criminal battery…" at bounding box center [408, 220] width 390 height 49
click at [223, 237] on label "No" at bounding box center [404, 235] width 383 height 10
click at [222, 237] on input "No" at bounding box center [218, 235] width 8 height 8
radio input "true"
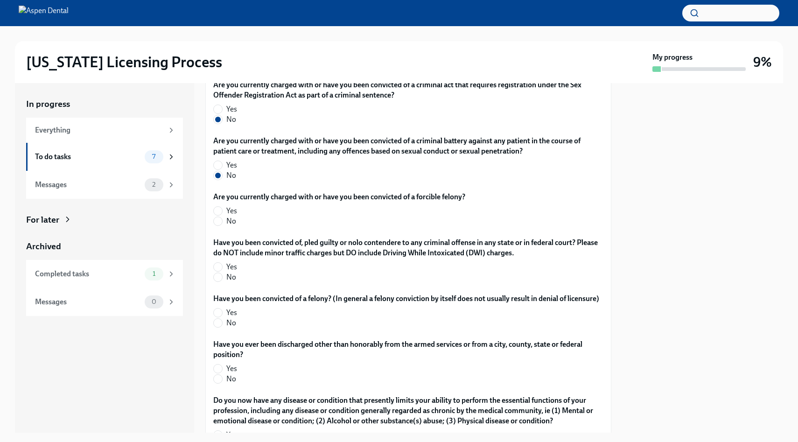
scroll to position [1586, 0]
click at [231, 223] on span "No" at bounding box center [231, 220] width 10 height 10
click at [222, 223] on input "No" at bounding box center [218, 220] width 8 height 8
radio input "true"
click at [230, 278] on span "No" at bounding box center [231, 276] width 10 height 10
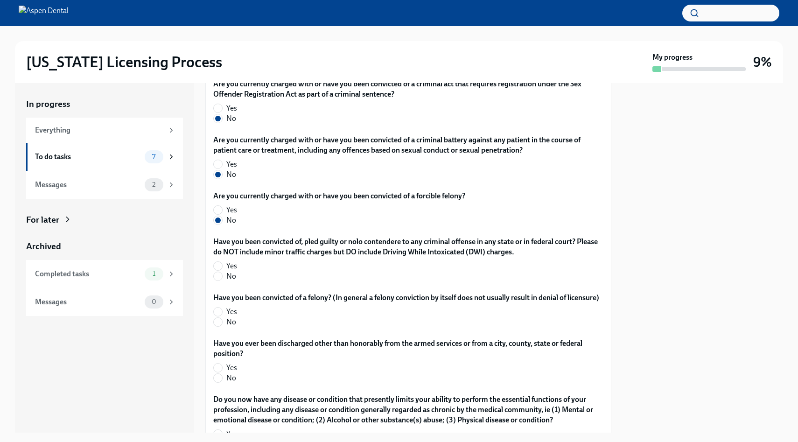
click at [222, 278] on input "No" at bounding box center [218, 276] width 8 height 8
radio input "true"
click at [228, 321] on span "No" at bounding box center [231, 322] width 10 height 10
click at [222, 321] on input "No" at bounding box center [218, 322] width 8 height 8
radio input "true"
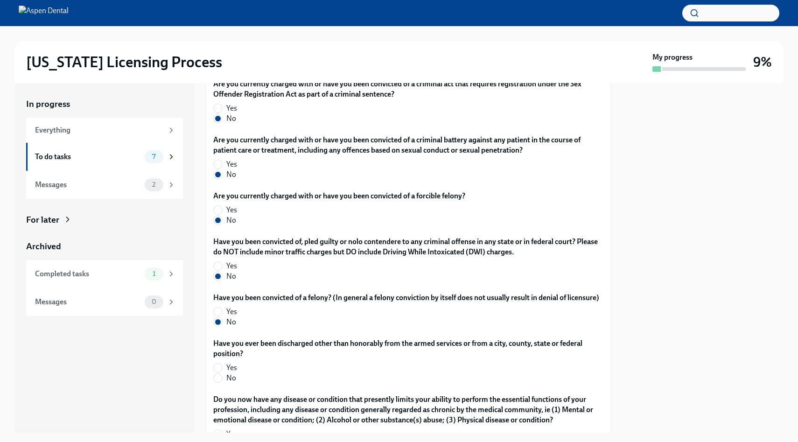
click at [226, 376] on span "No" at bounding box center [231, 378] width 10 height 10
click at [222, 376] on input "No" at bounding box center [218, 378] width 8 height 8
radio input "true"
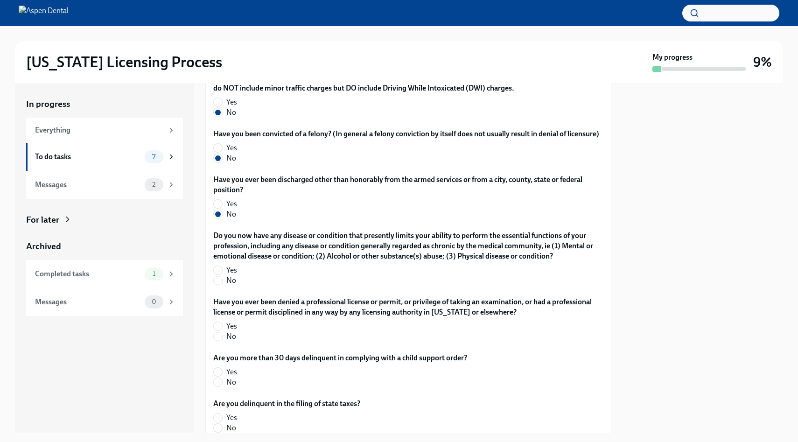
scroll to position [1758, 0]
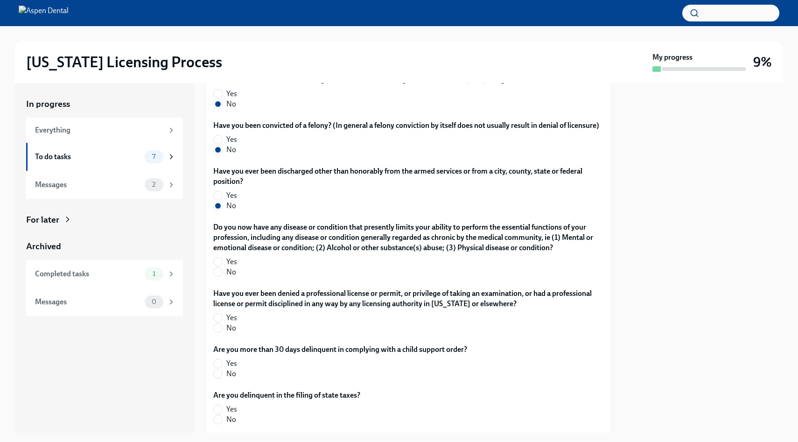
click at [241, 273] on label "No" at bounding box center [404, 272] width 383 height 10
click at [222, 273] on input "No" at bounding box center [218, 272] width 8 height 8
radio input "true"
click at [227, 326] on span "No" at bounding box center [231, 328] width 10 height 10
click at [222, 326] on input "No" at bounding box center [218, 328] width 8 height 8
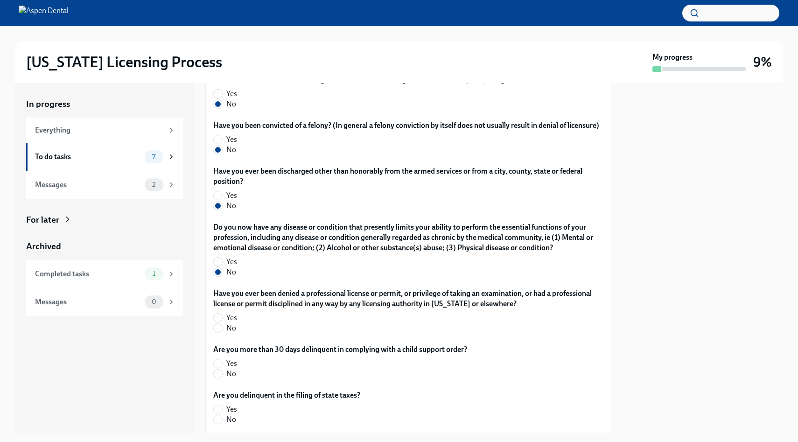
radio input "true"
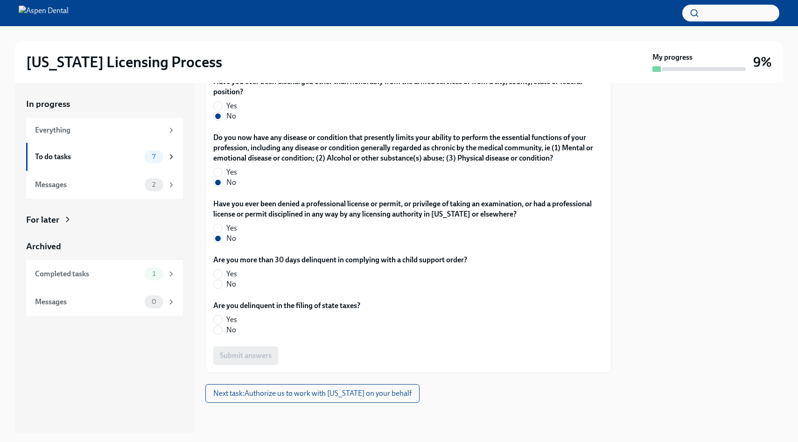
click at [228, 284] on span "No" at bounding box center [231, 284] width 10 height 10
click at [222, 284] on input "No" at bounding box center [218, 284] width 8 height 8
radio input "true"
click at [222, 329] on input "No" at bounding box center [218, 330] width 8 height 8
radio input "true"
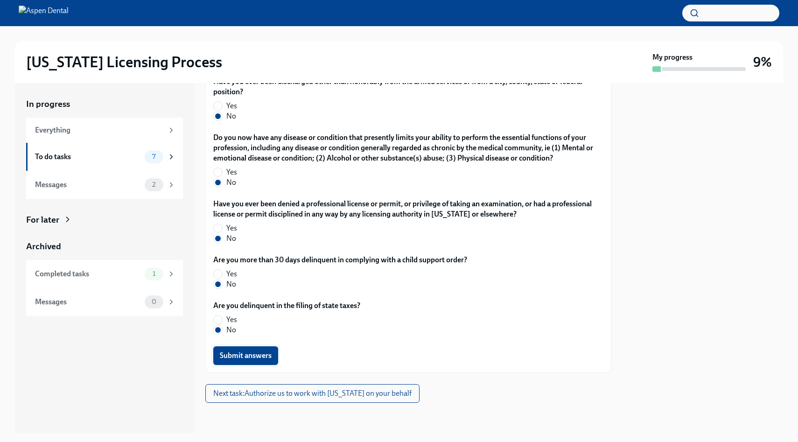
click at [238, 354] on span "Submit answers" at bounding box center [246, 355] width 52 height 9
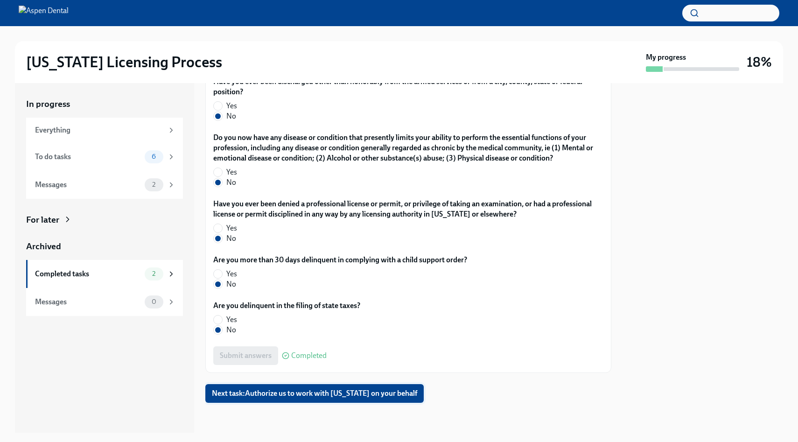
click at [291, 398] on button "Next task : Authorize us to work with [US_STATE] on your behalf" at bounding box center [314, 393] width 218 height 19
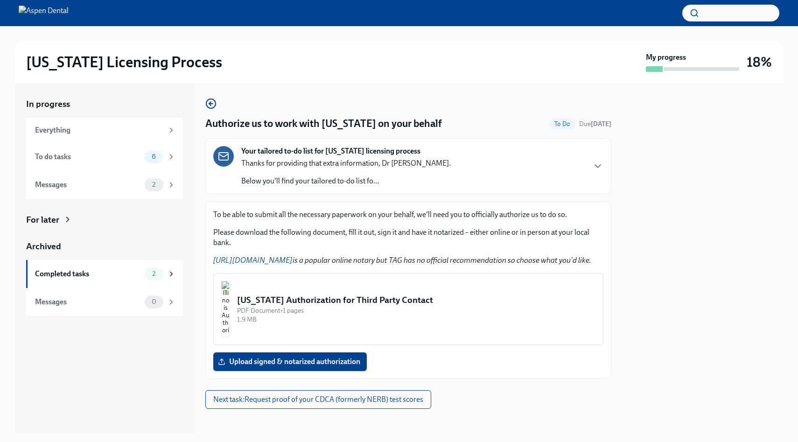
click at [230, 307] on img "button" at bounding box center [225, 309] width 8 height 56
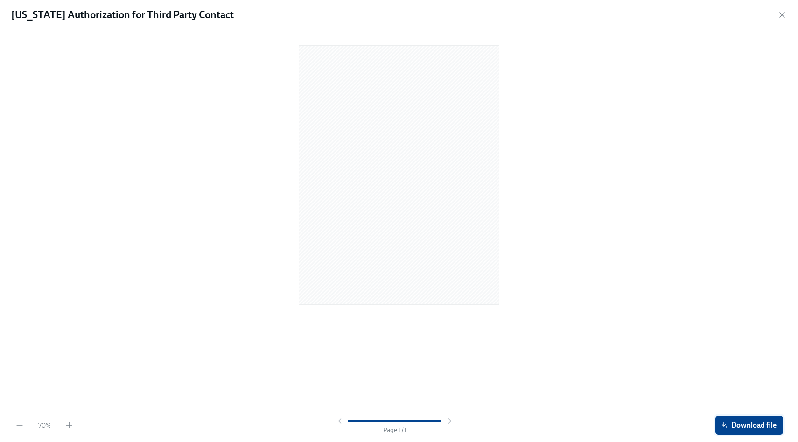
click at [737, 427] on span "Download file" at bounding box center [749, 424] width 55 height 9
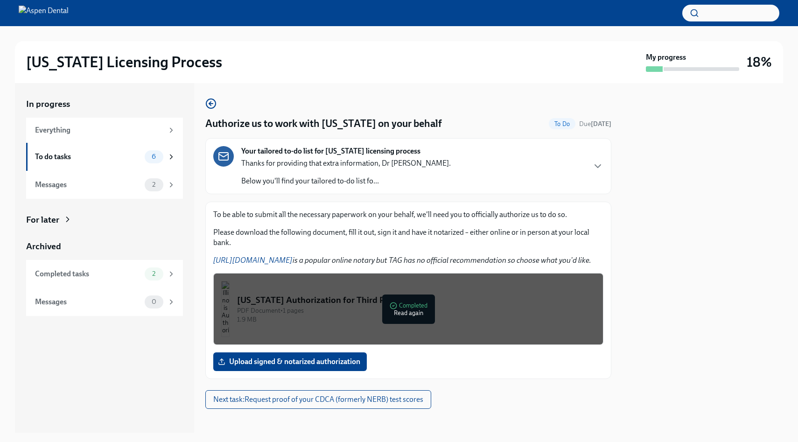
scroll to position [6, 0]
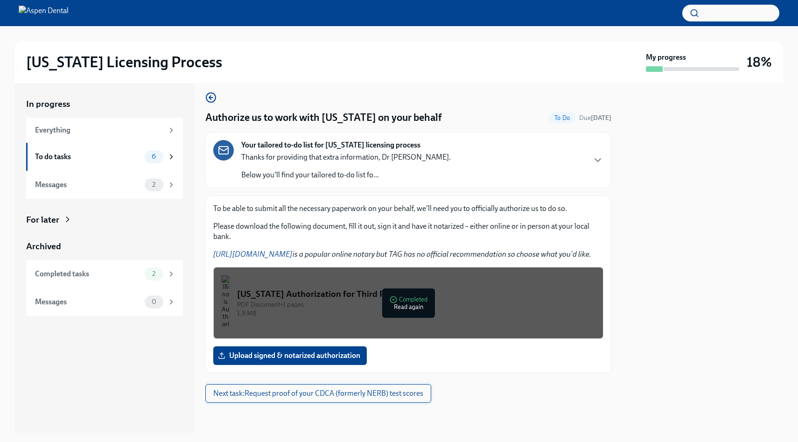
click at [340, 396] on span "Next task : Request proof of your CDCA (formerly NERB) test scores" at bounding box center [318, 393] width 210 height 9
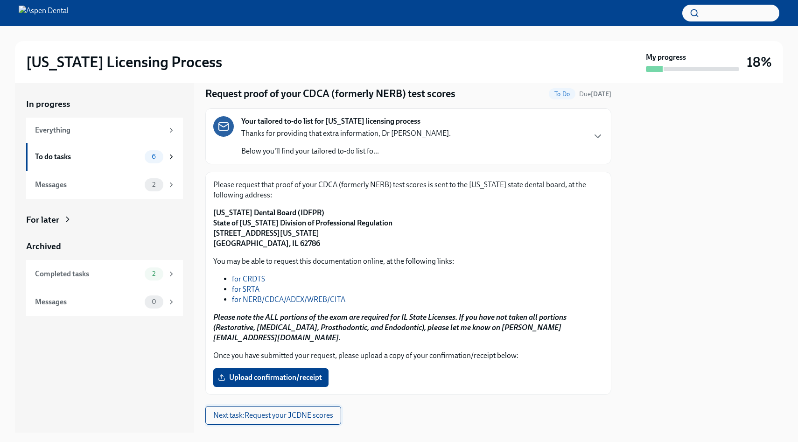
scroll to position [52, 0]
